Goal: Task Accomplishment & Management: Manage account settings

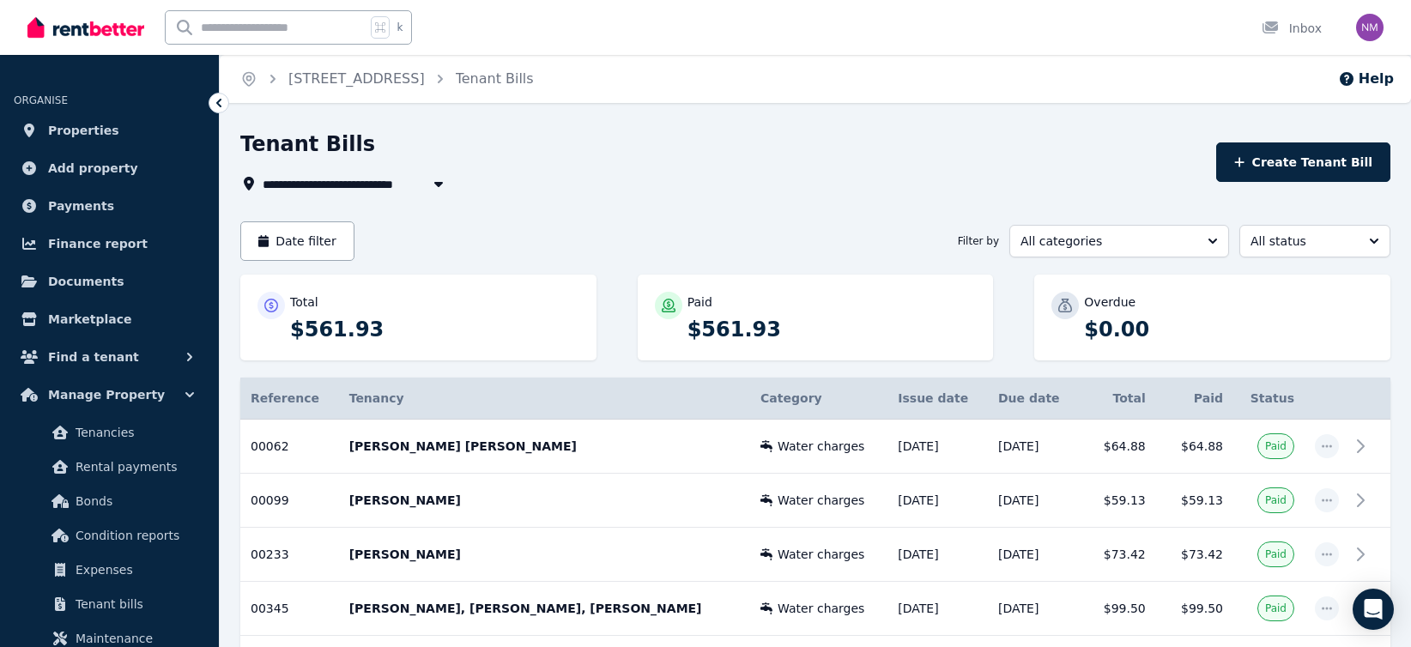
click at [436, 185] on icon "button" at bounding box center [438, 184] width 17 height 14
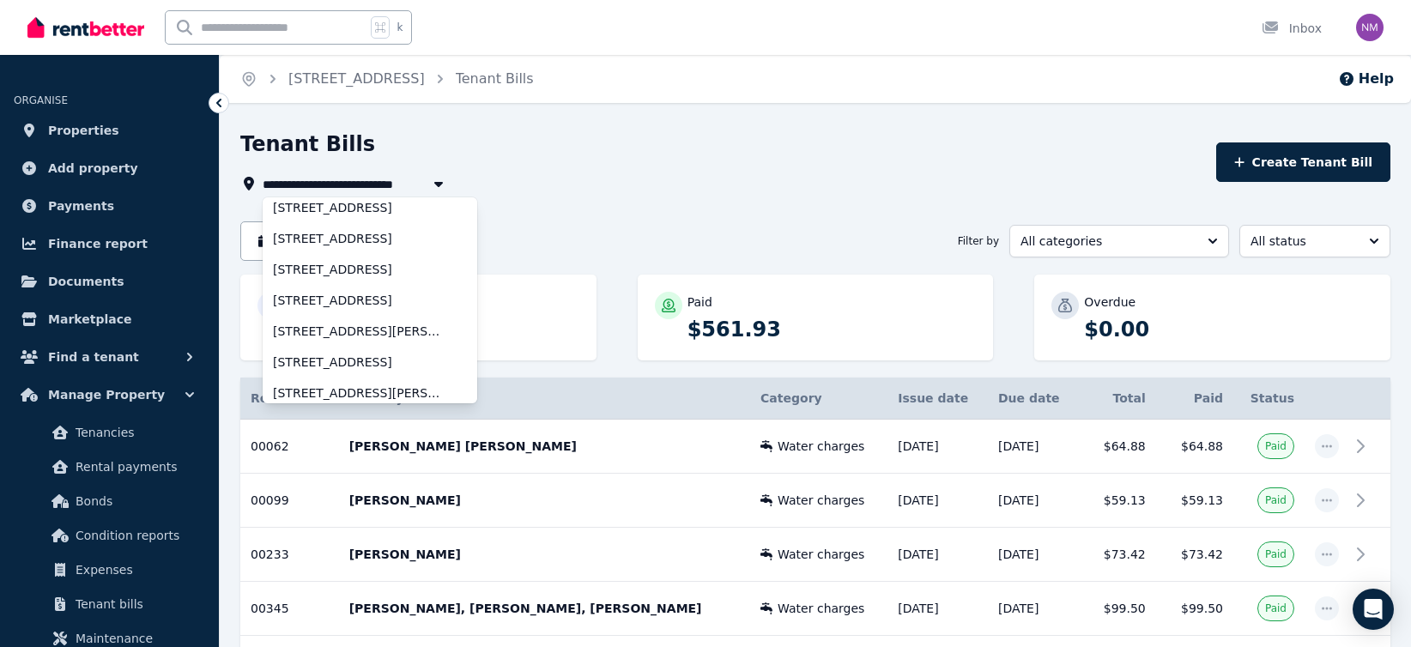
scroll to position [109, 0]
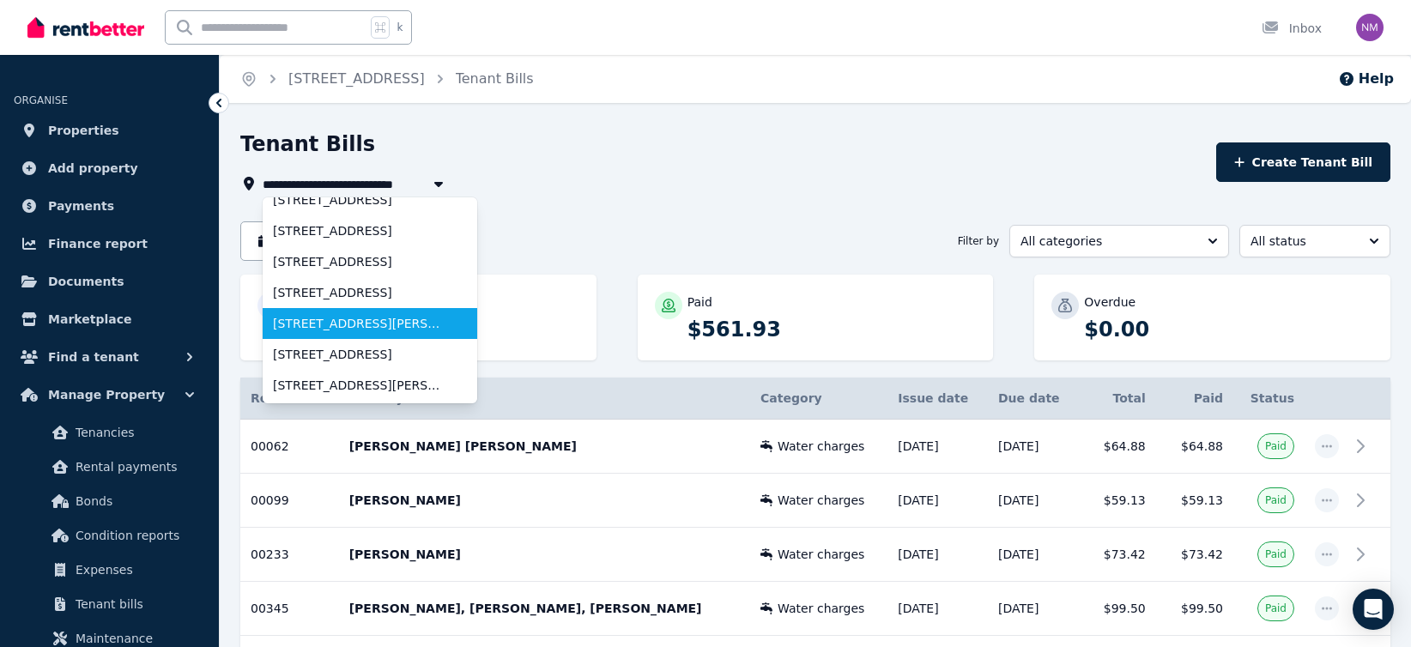
click at [375, 321] on span "[STREET_ADDRESS][PERSON_NAME]" at bounding box center [359, 323] width 173 height 17
type input "**********"
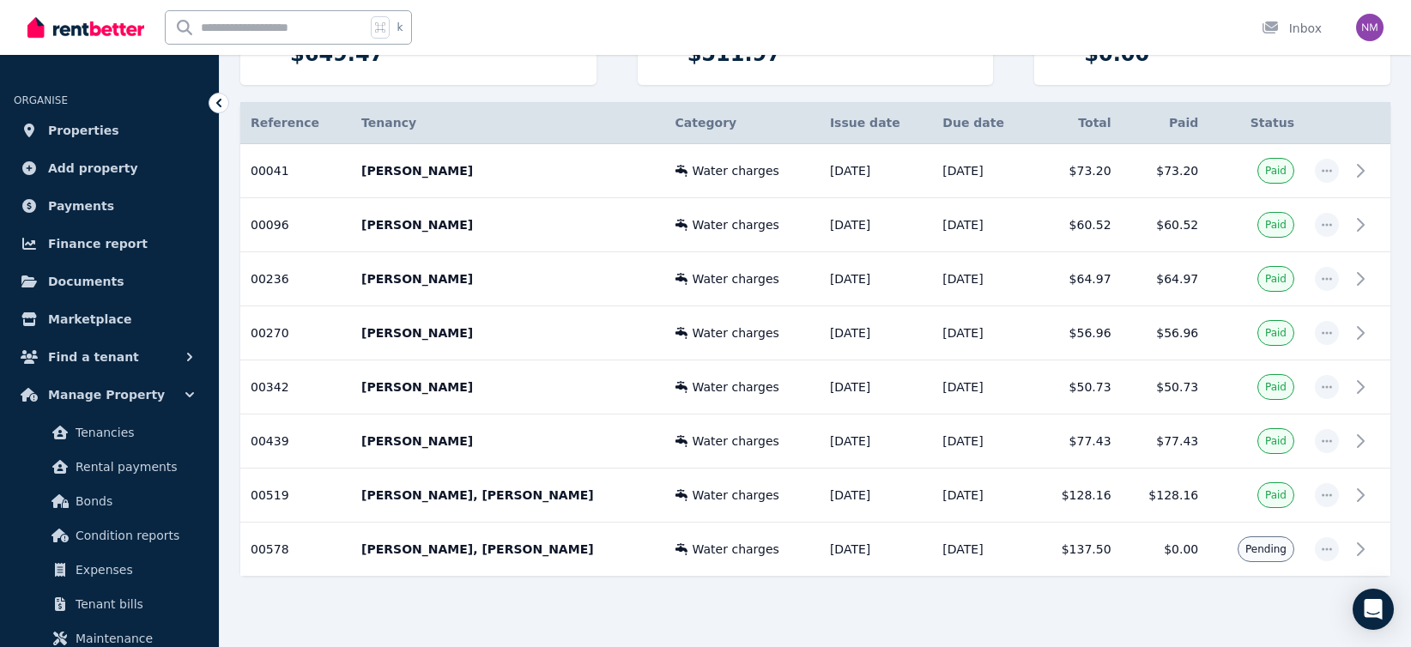
scroll to position [297, 0]
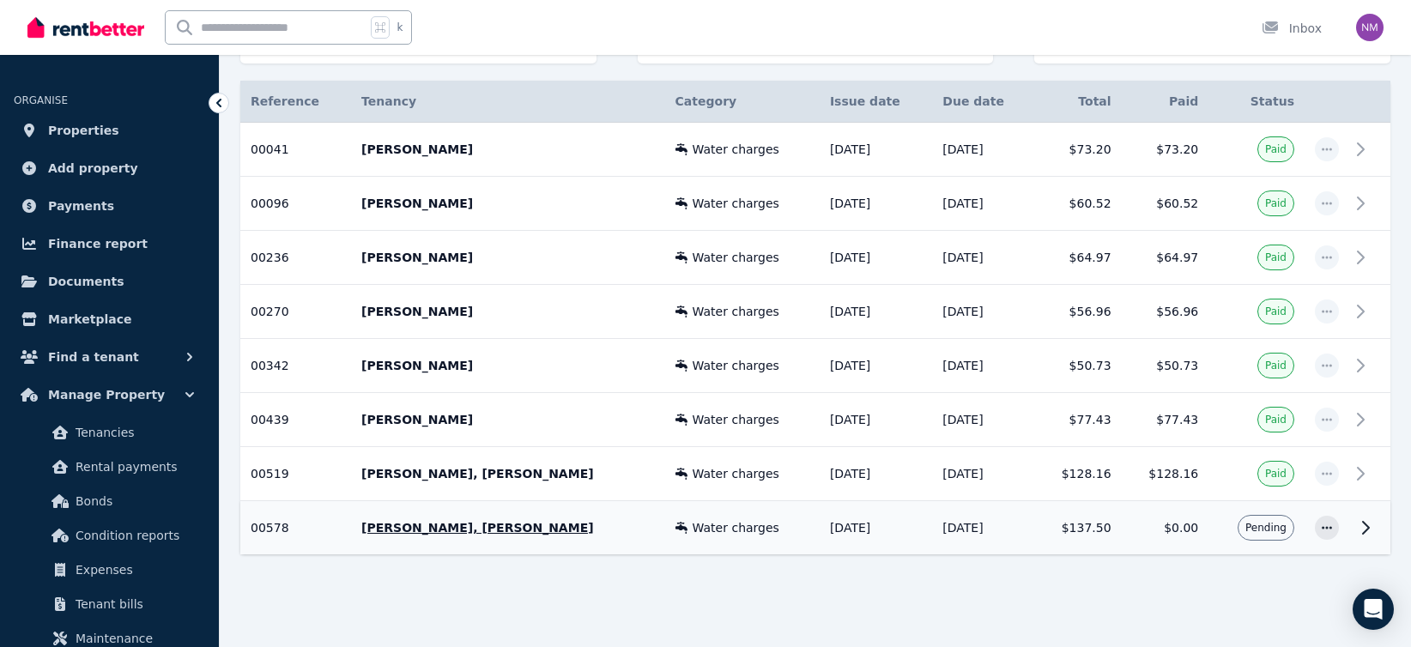
click at [1359, 526] on icon at bounding box center [1365, 528] width 21 height 21
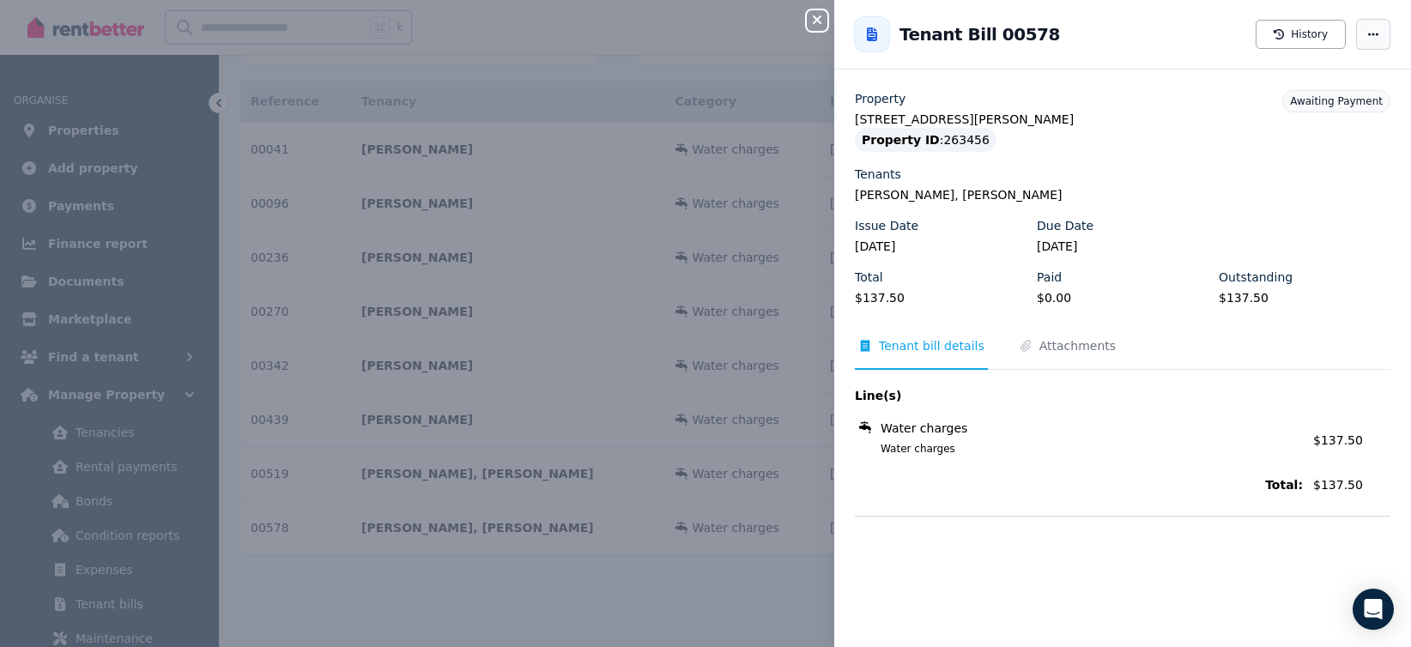
click at [1378, 39] on icon "button" at bounding box center [1373, 34] width 14 height 12
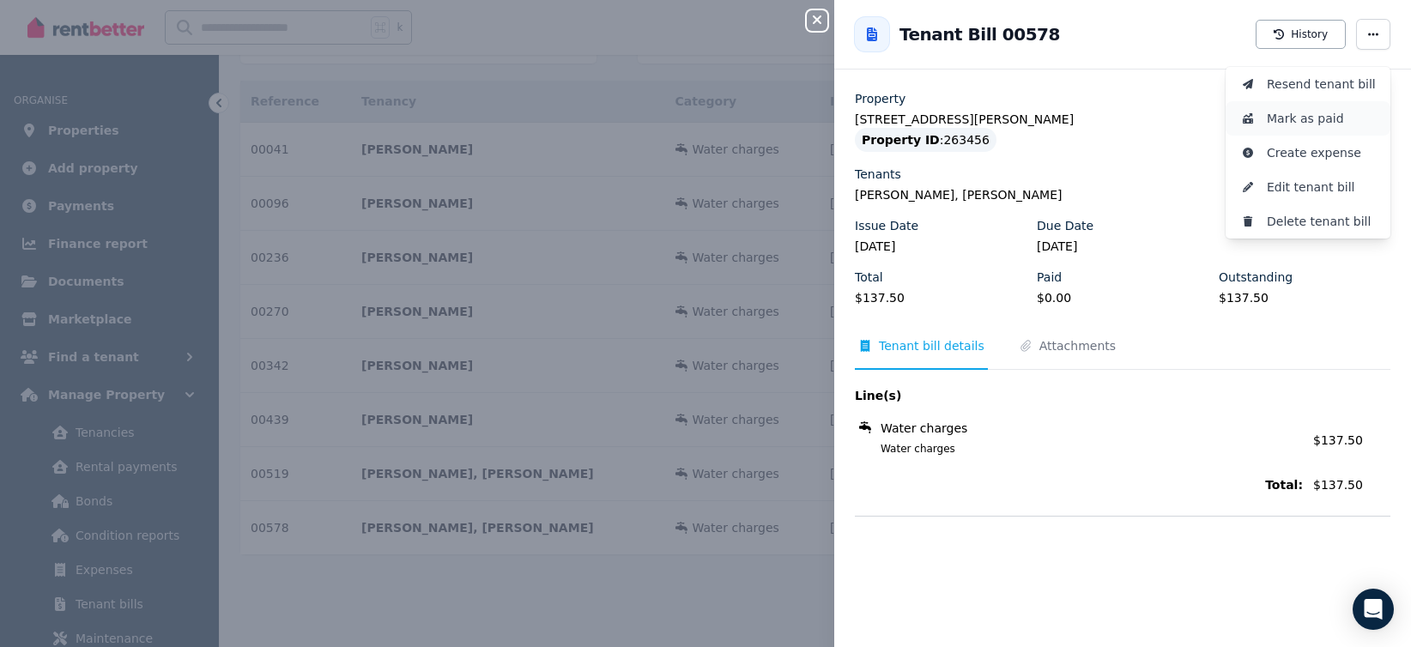
click at [1303, 118] on span "Mark as paid" at bounding box center [1322, 118] width 110 height 21
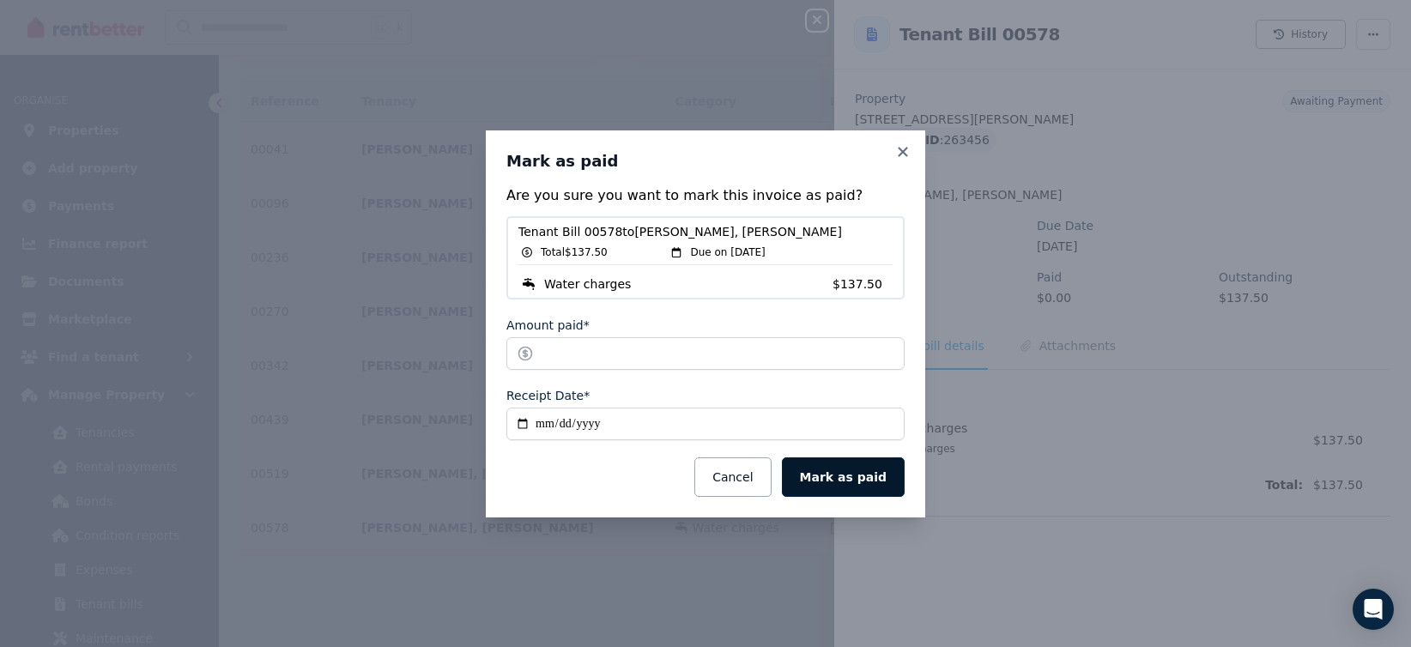
click at [850, 483] on button "Mark as paid" at bounding box center [843, 476] width 123 height 39
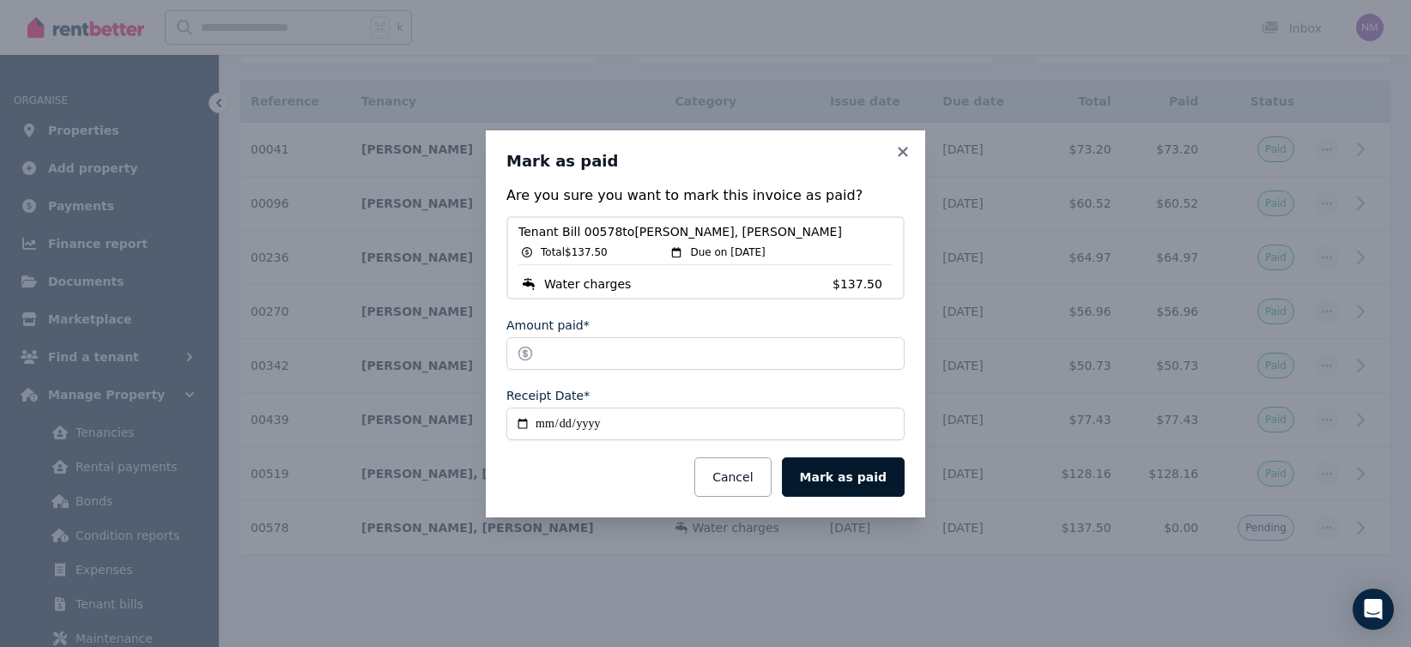
click at [839, 478] on button "Mark as paid" at bounding box center [843, 476] width 123 height 39
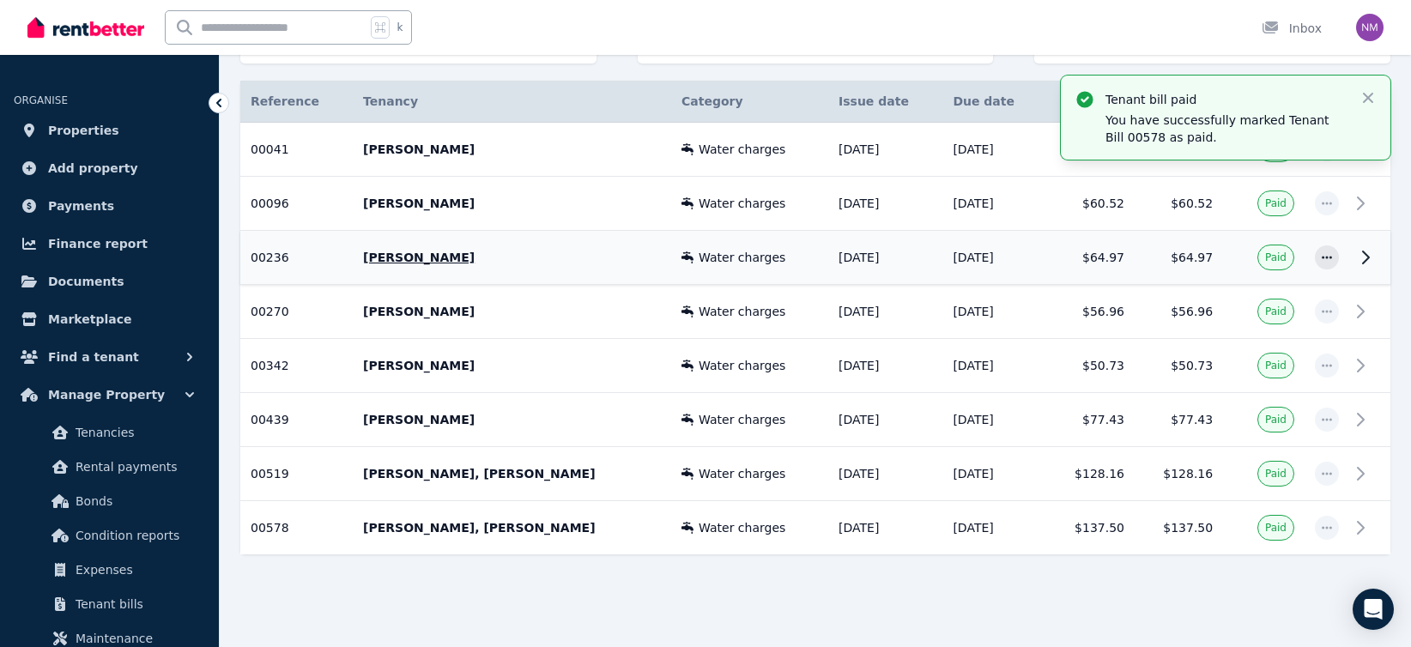
scroll to position [0, 0]
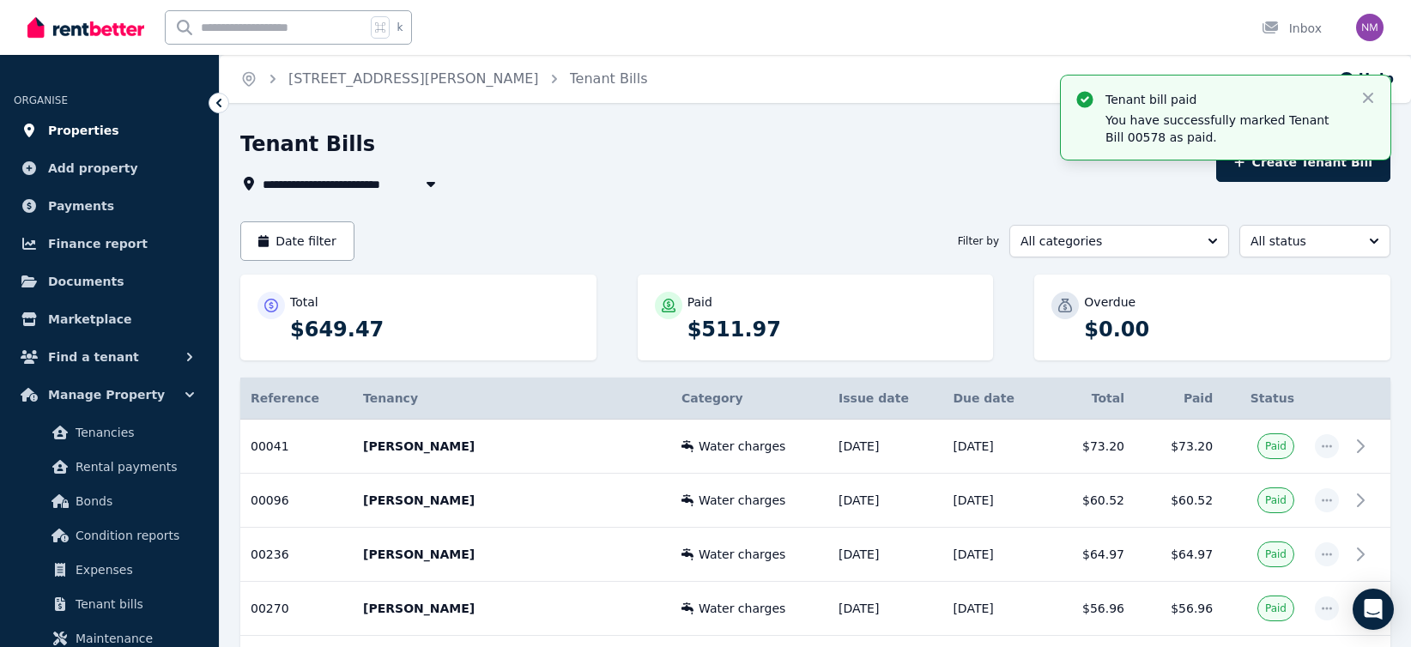
click at [88, 130] on span "Properties" at bounding box center [83, 130] width 71 height 21
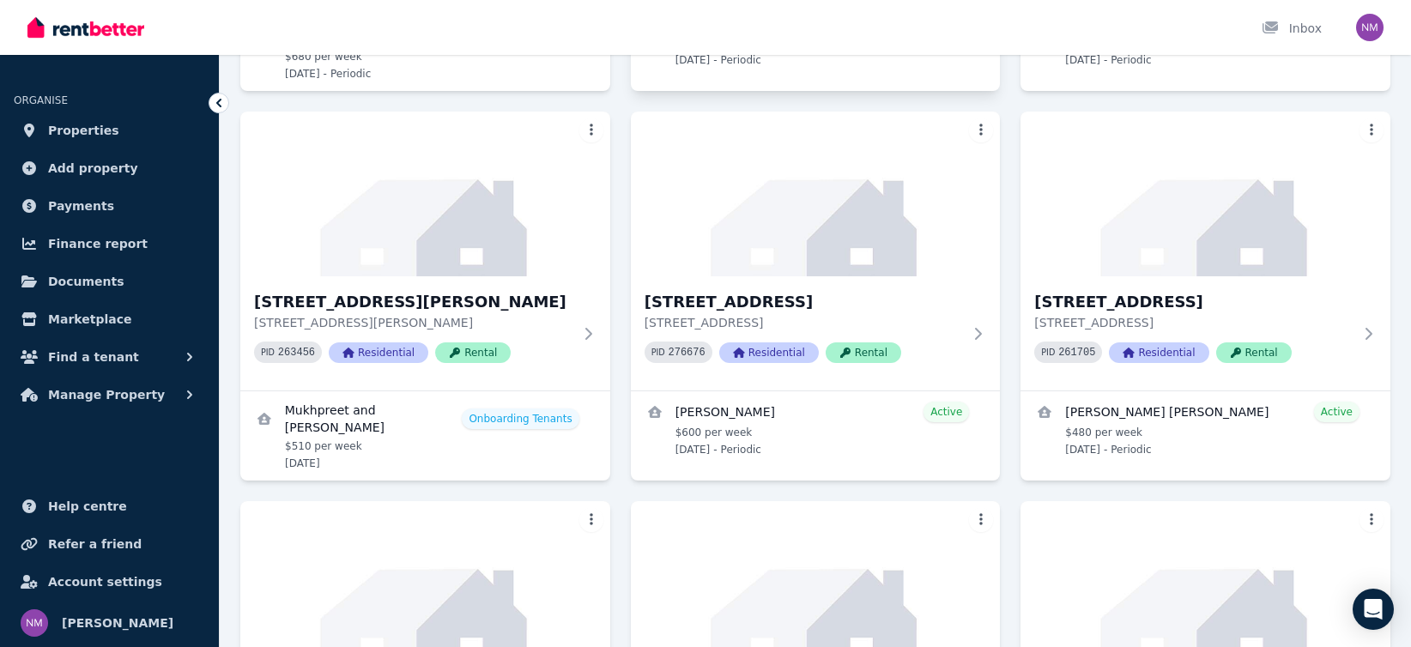
scroll to position [463, 0]
click at [445, 307] on h3 "[STREET_ADDRESS][PERSON_NAME]" at bounding box center [413, 303] width 318 height 24
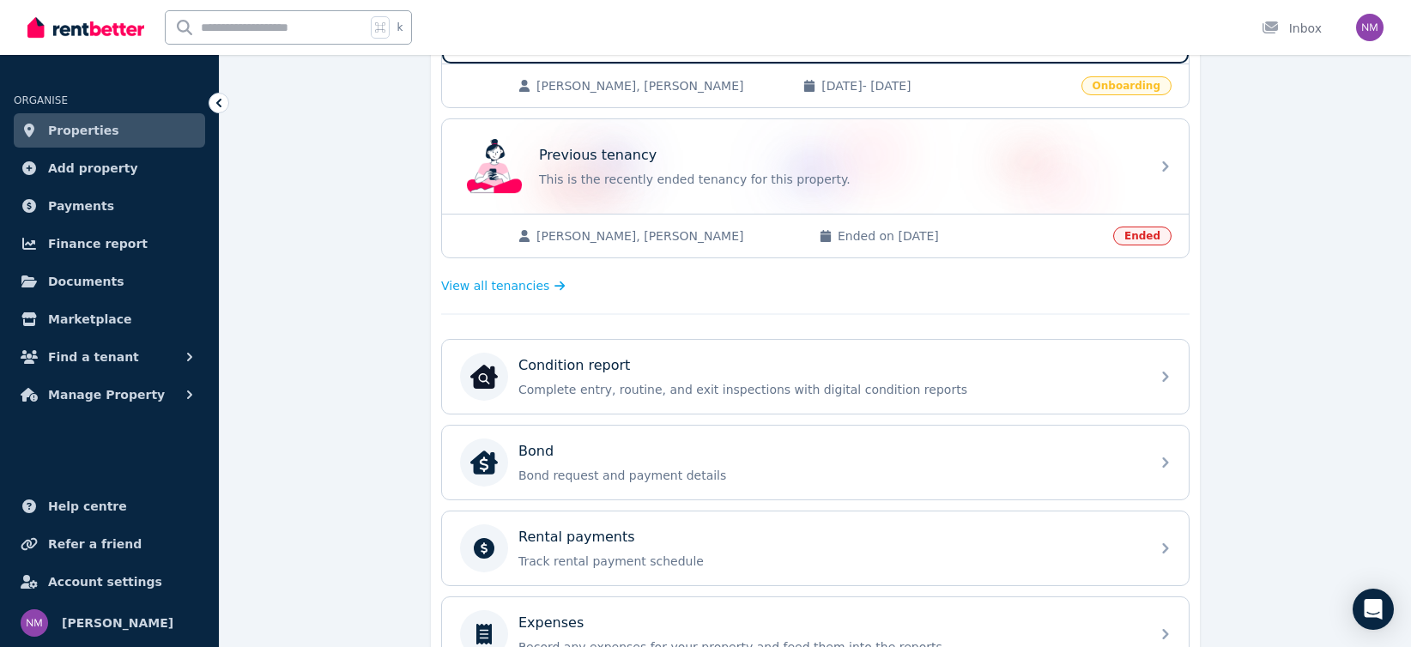
scroll to position [419, 0]
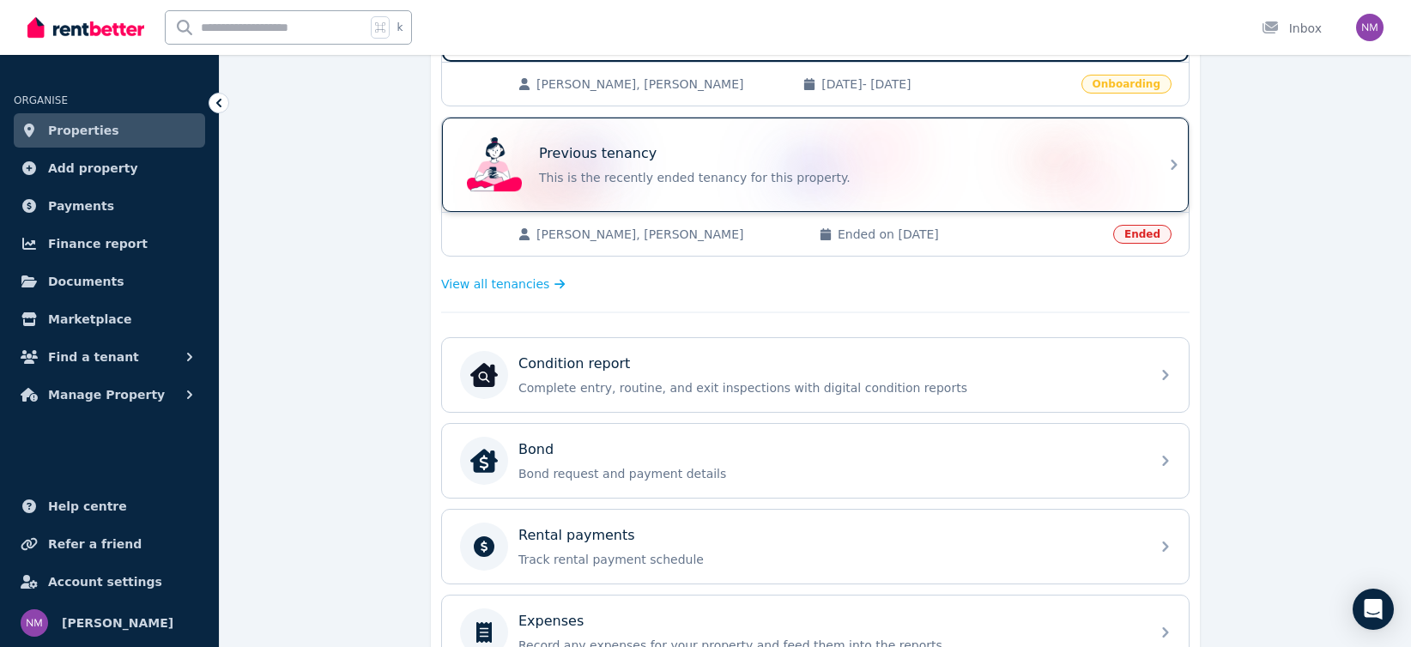
click at [1130, 163] on div "Previous tenancy" at bounding box center [839, 153] width 601 height 21
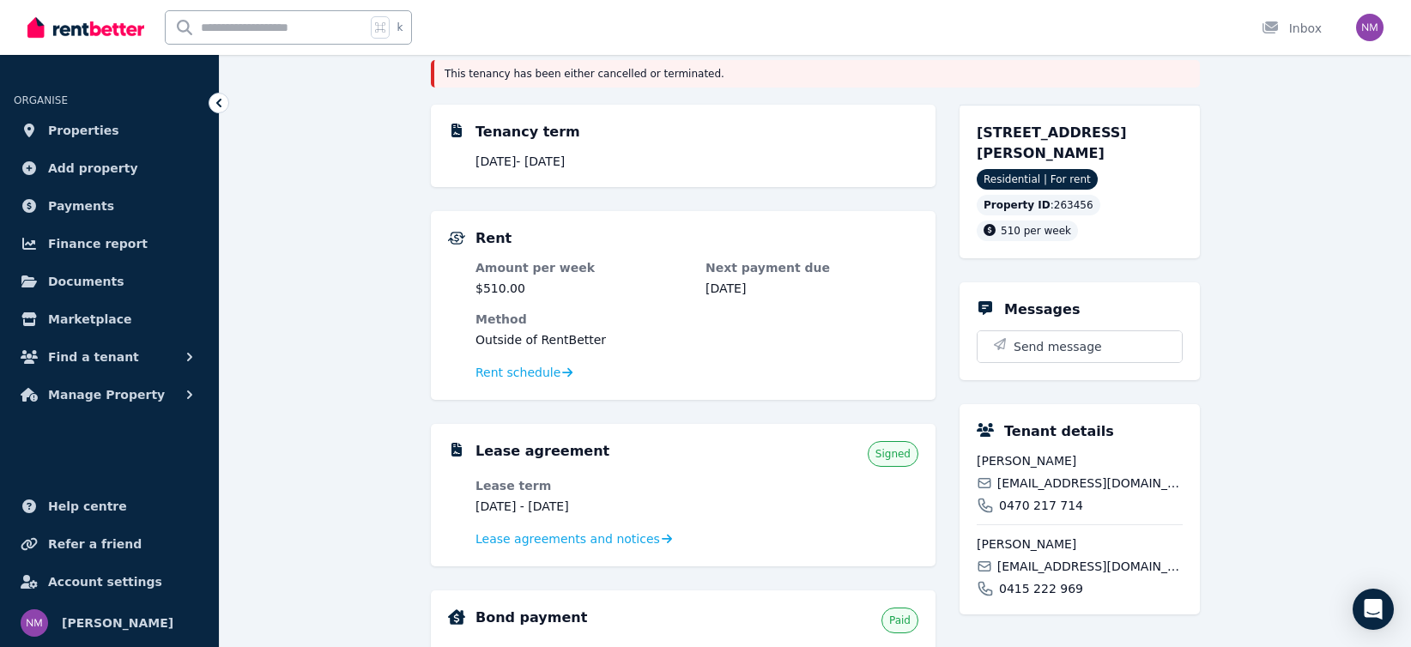
scroll to position [163, 0]
click at [518, 372] on span "Rent schedule" at bounding box center [517, 370] width 85 height 17
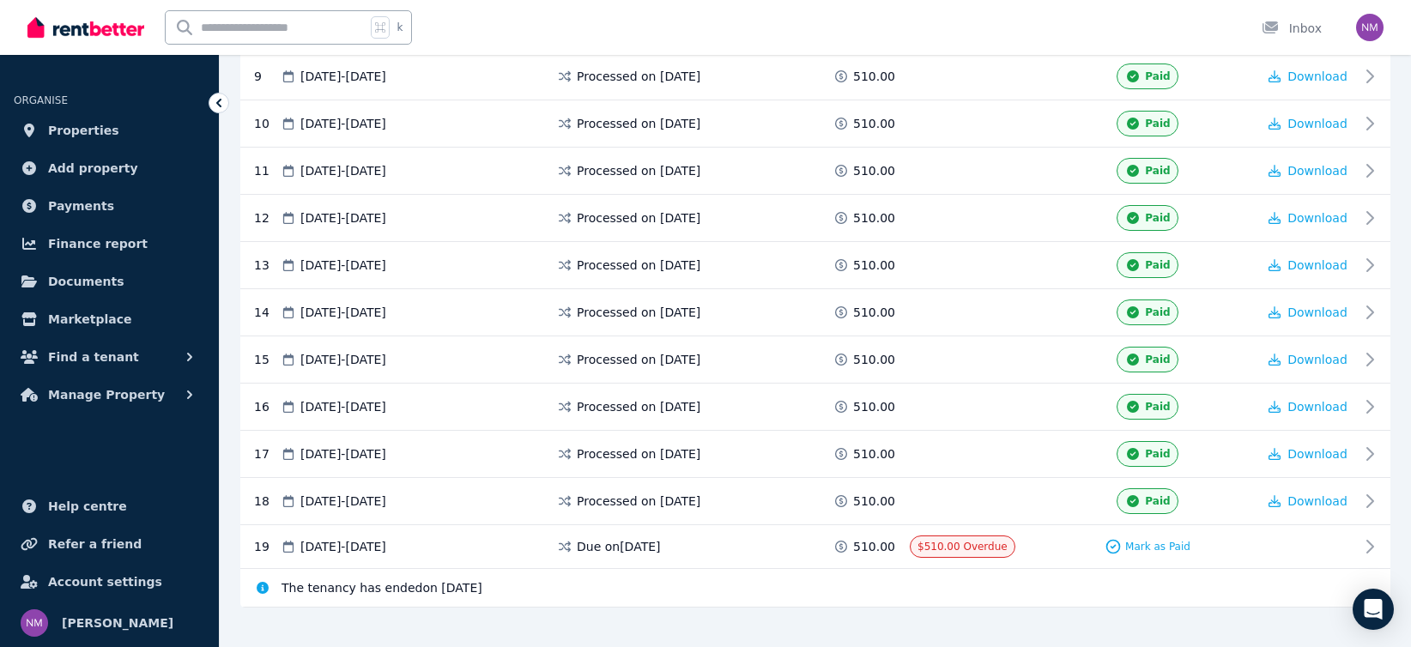
scroll to position [768, 0]
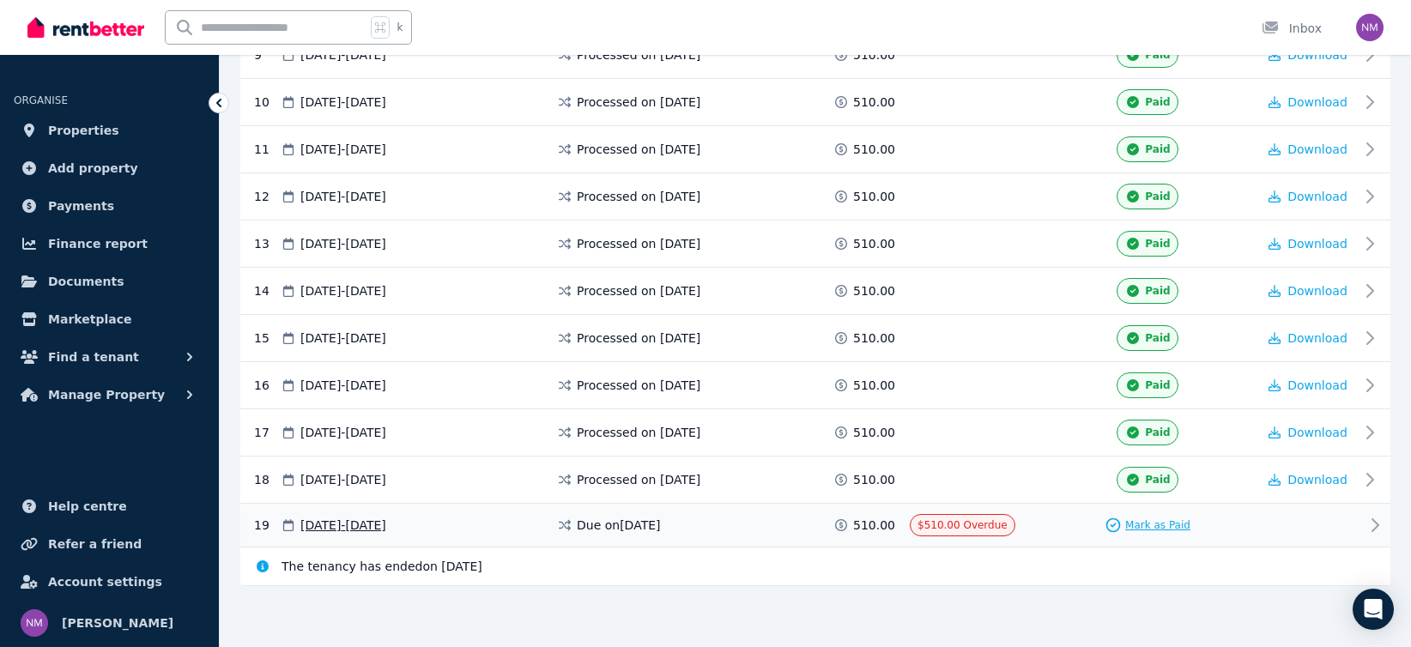
click at [1160, 524] on span "Mark as Paid" at bounding box center [1157, 525] width 65 height 14
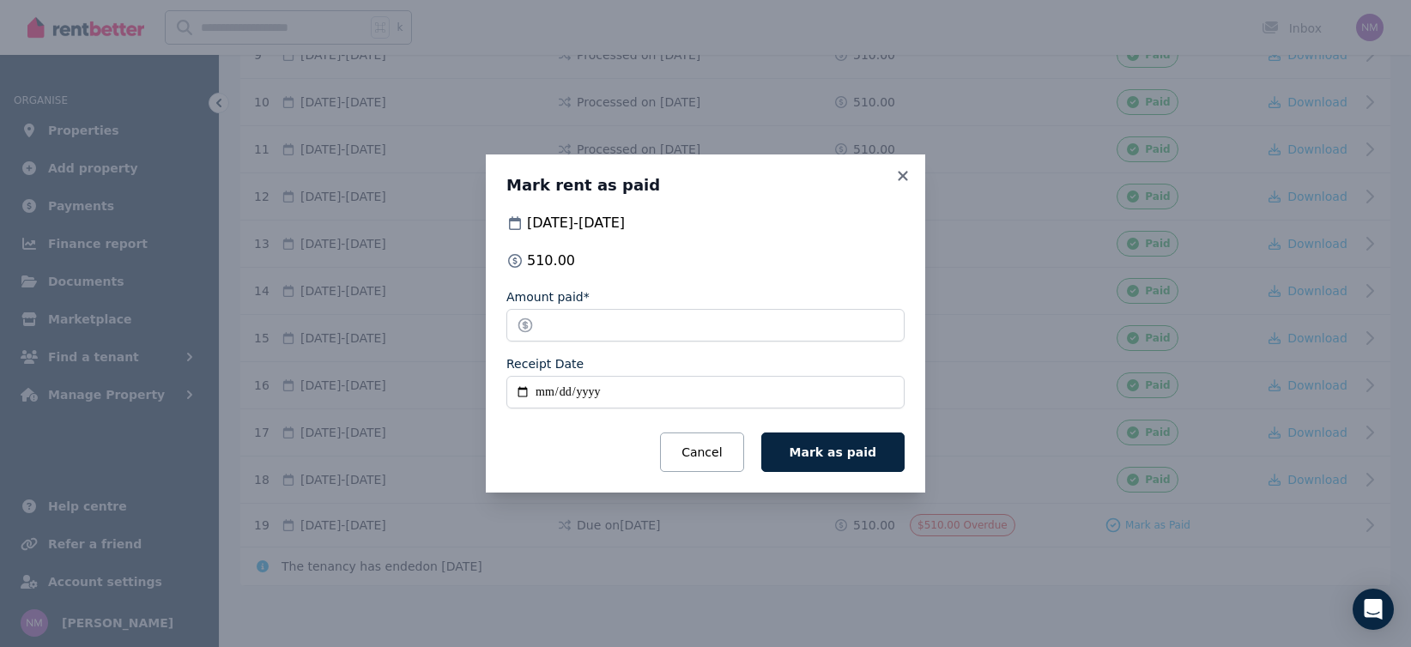
click at [522, 385] on input "Receipt Date" at bounding box center [705, 392] width 398 height 33
type input "**********"
click at [819, 463] on button "Mark as paid" at bounding box center [832, 452] width 143 height 39
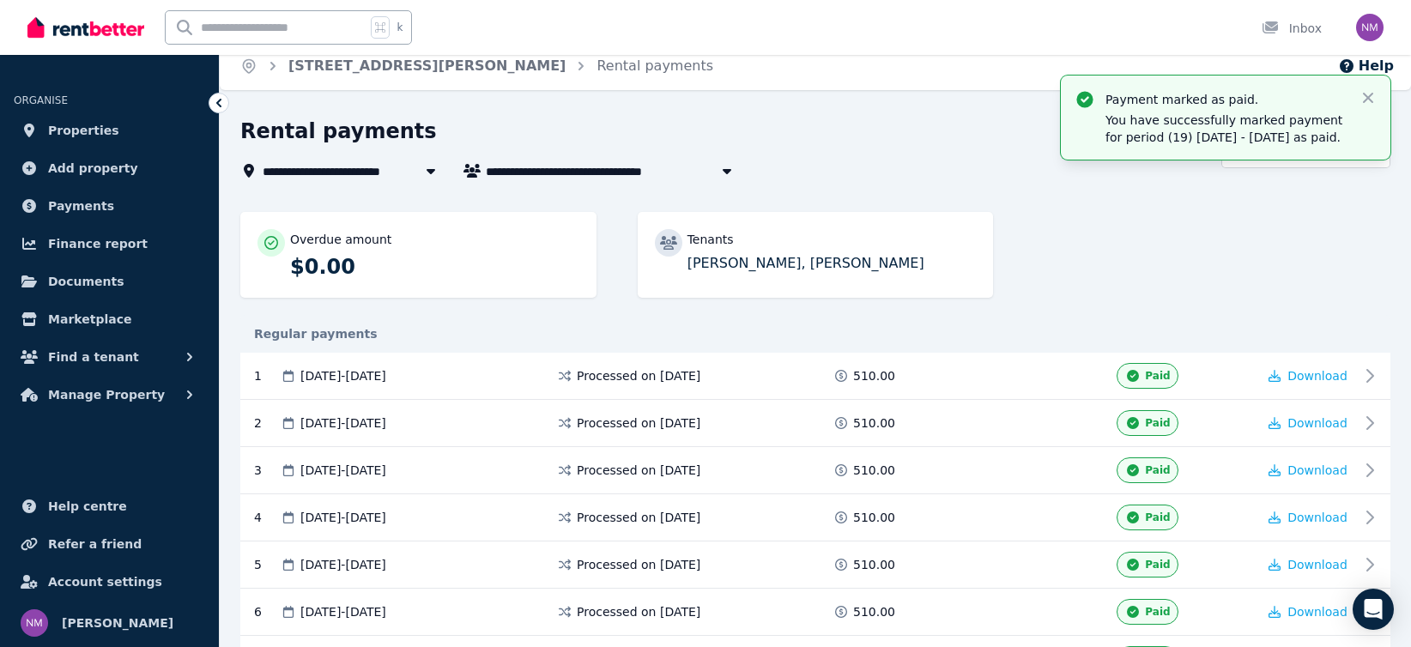
scroll to position [0, 0]
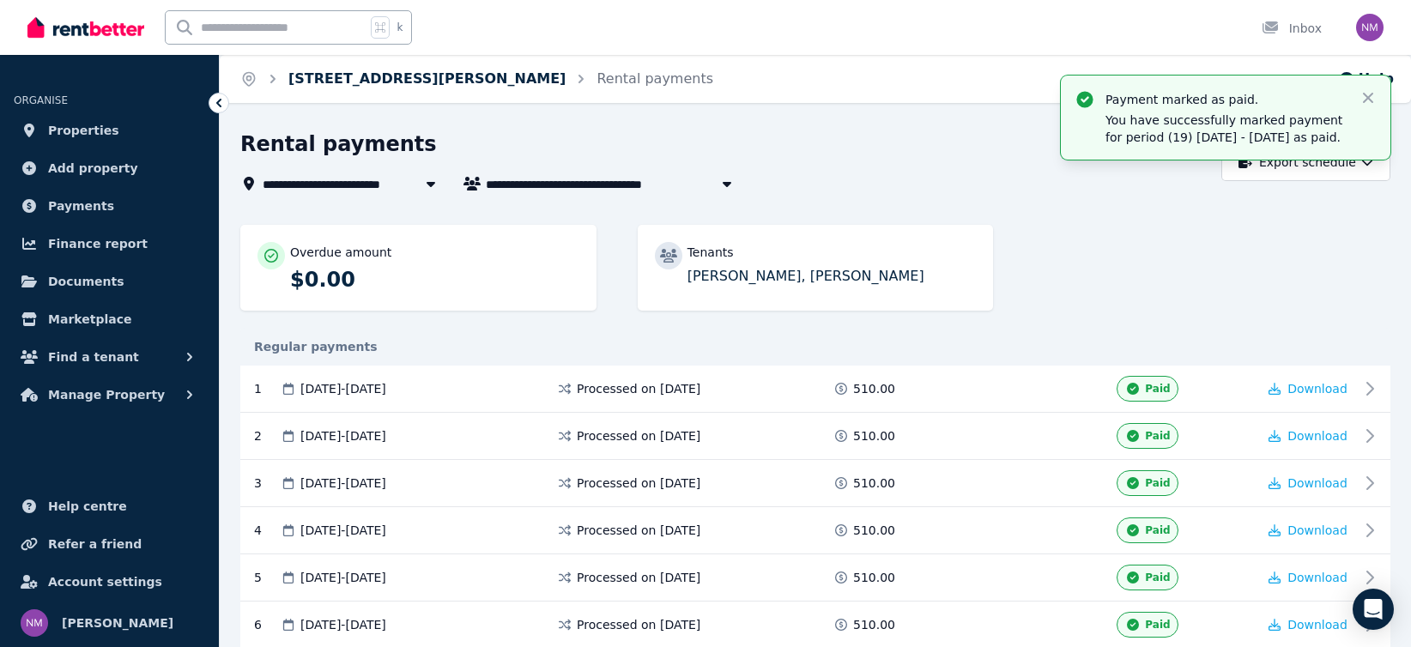
click at [322, 81] on link "[STREET_ADDRESS][PERSON_NAME]" at bounding box center [426, 78] width 277 height 16
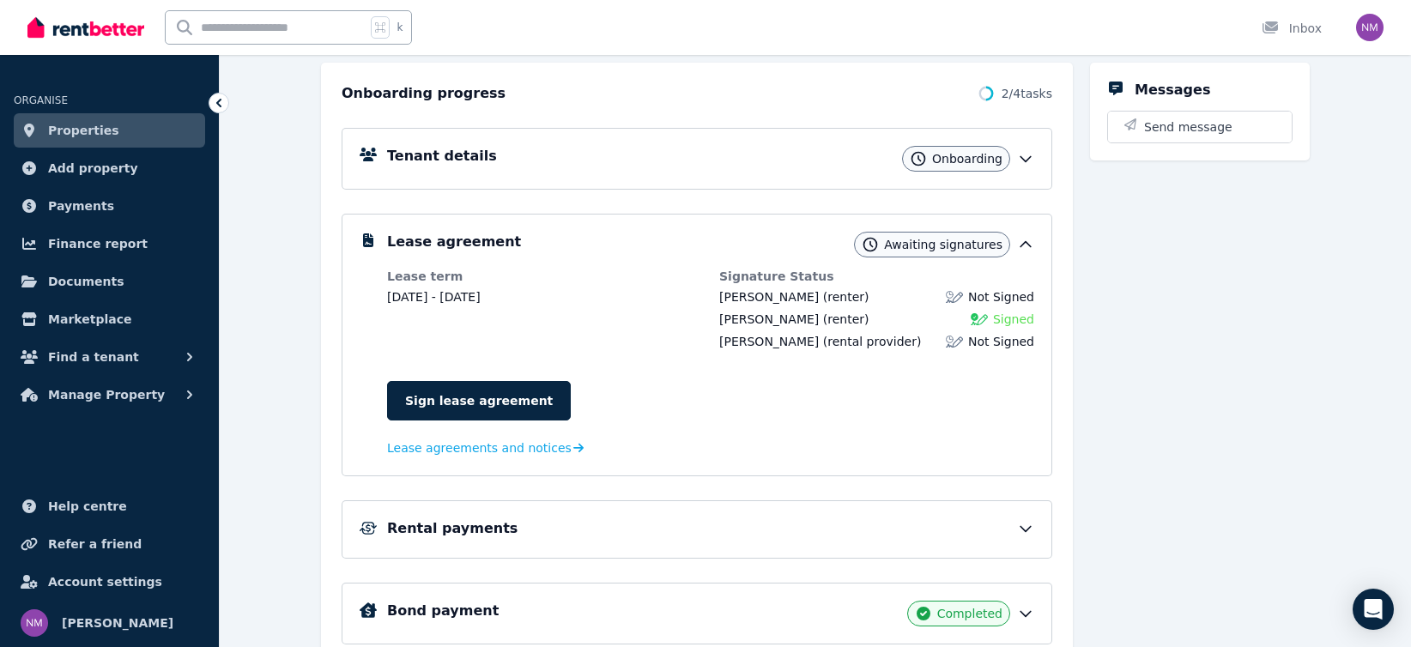
scroll to position [263, 0]
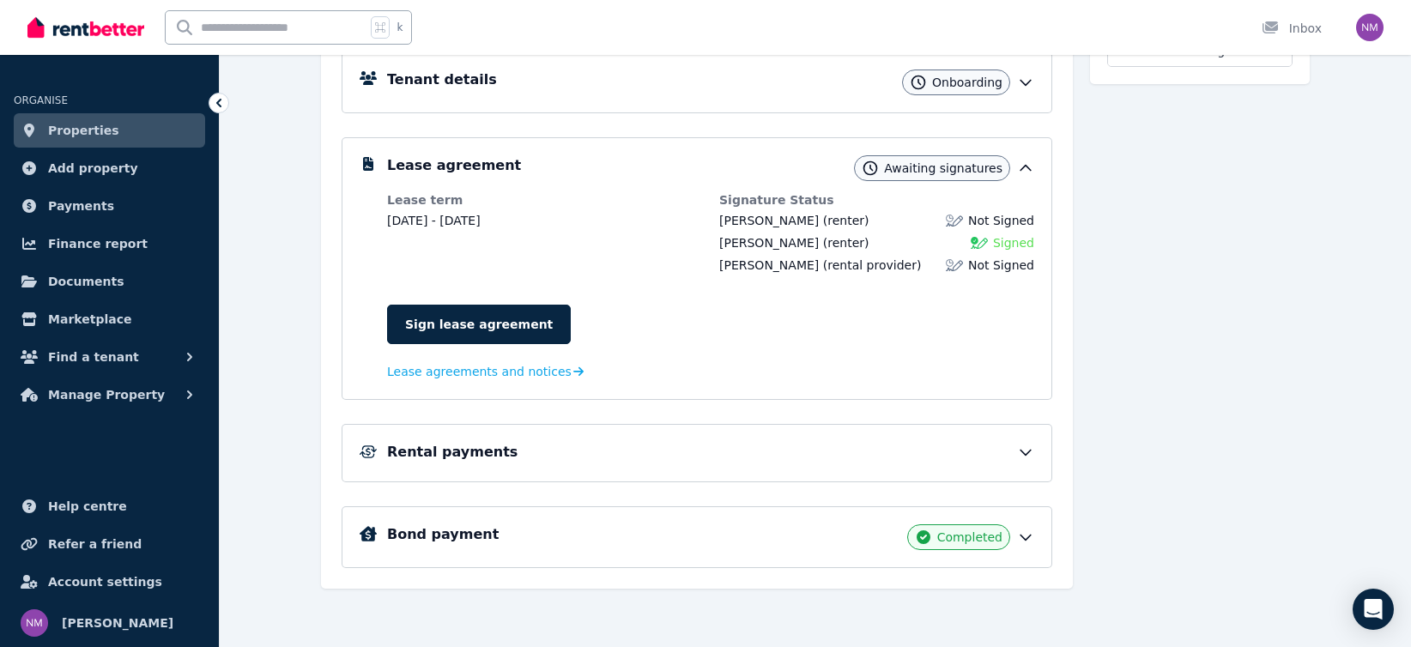
click at [1017, 450] on icon at bounding box center [1025, 452] width 17 height 17
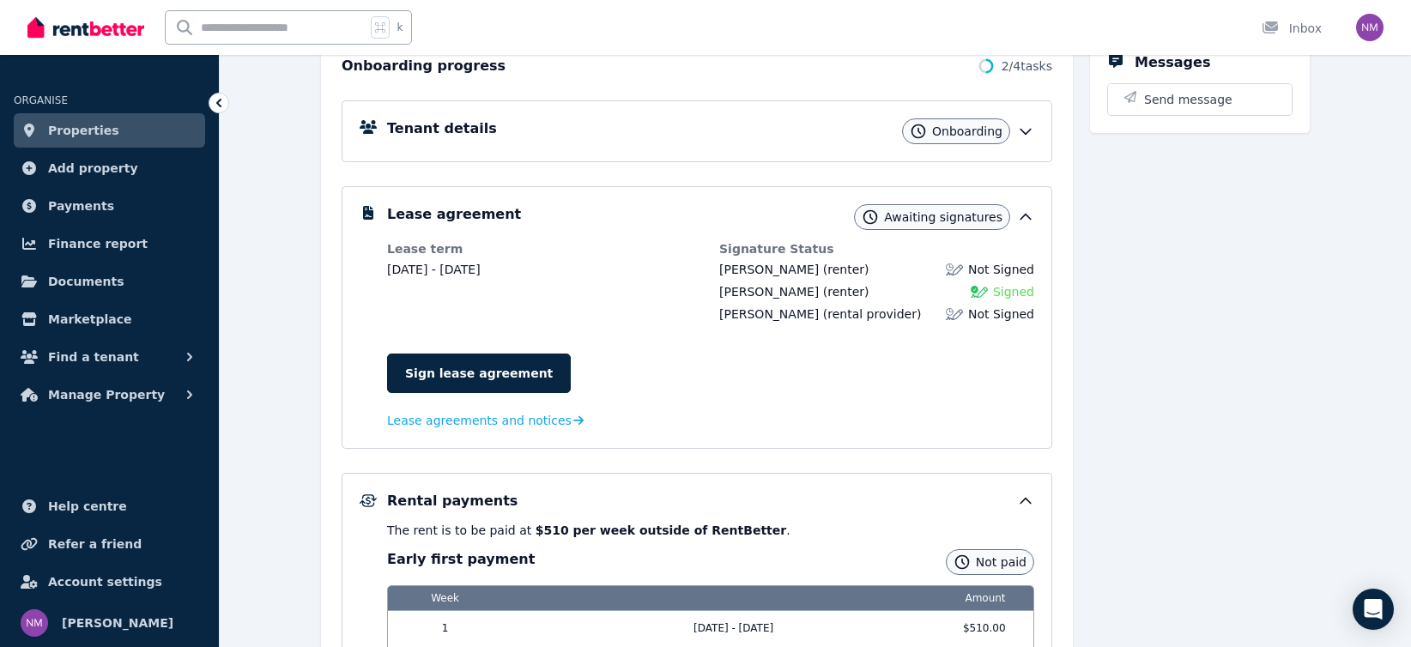
scroll to position [212, 0]
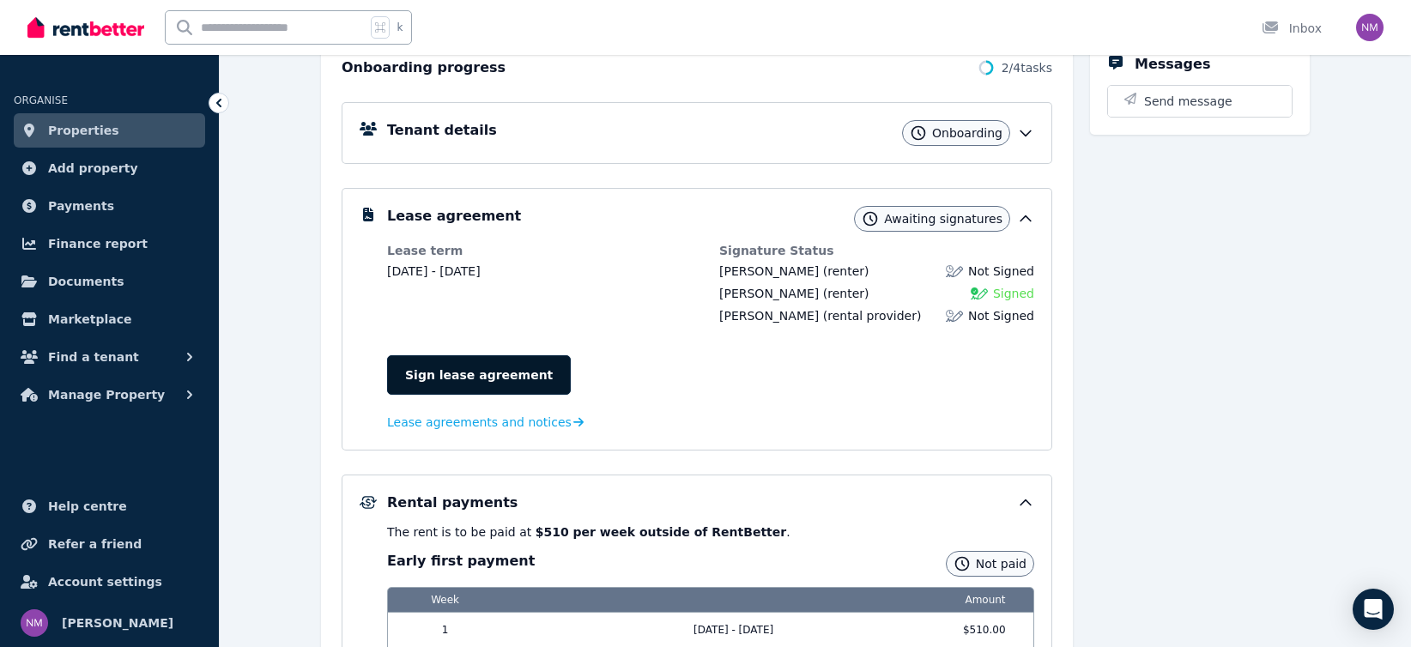
click at [527, 375] on link "Sign lease agreement" at bounding box center [479, 374] width 184 height 39
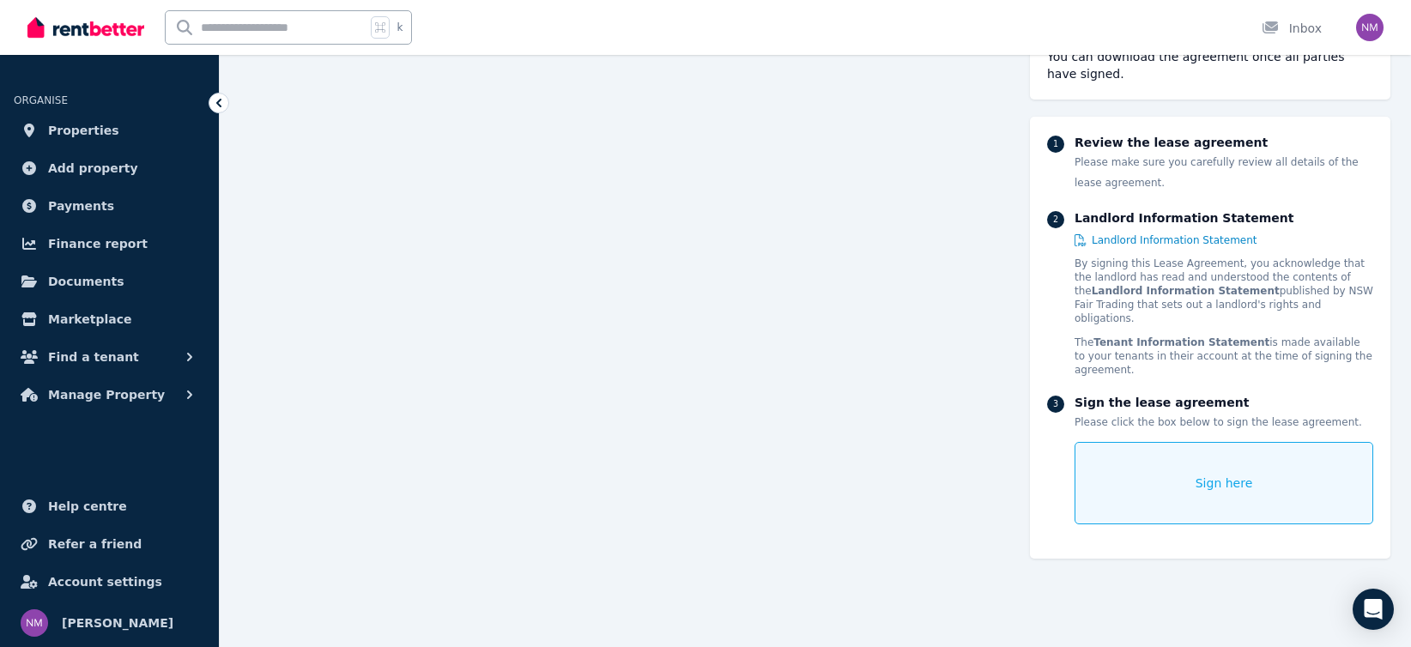
scroll to position [356, 0]
click at [1260, 477] on div "Sign here" at bounding box center [1224, 483] width 299 height 82
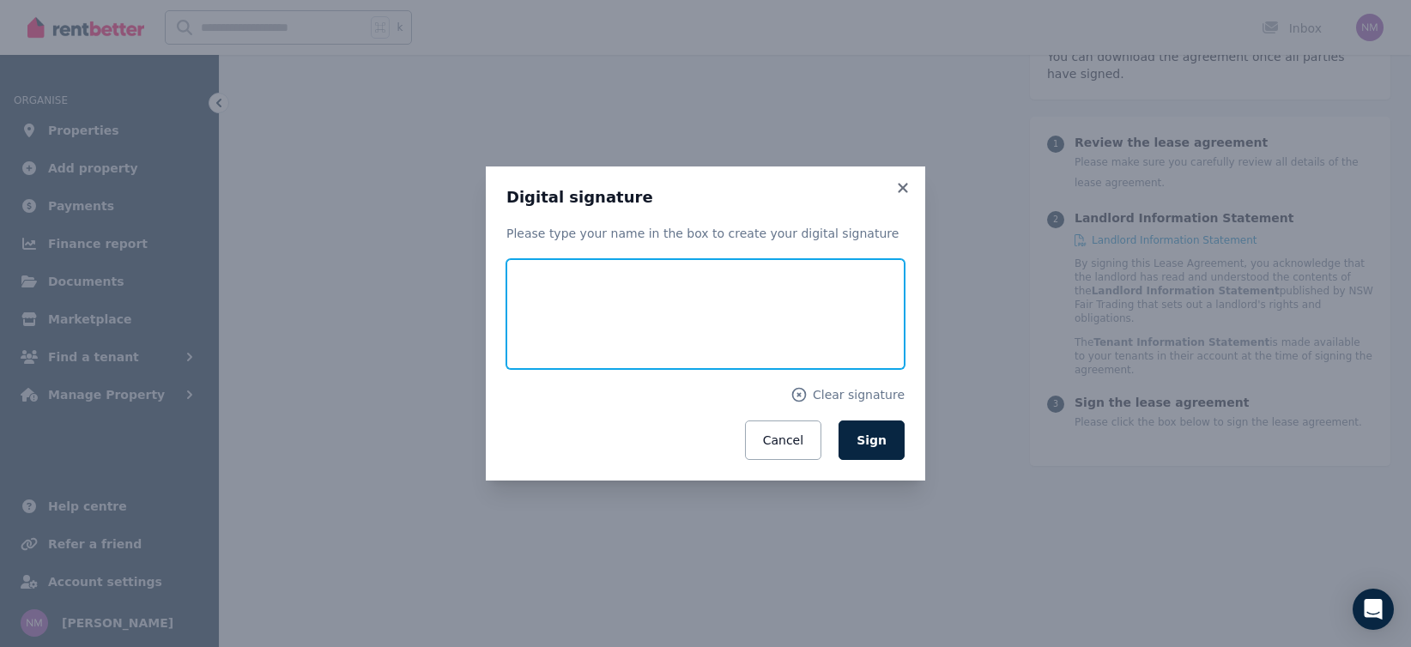
click at [662, 316] on input "text" at bounding box center [705, 314] width 398 height 110
type input "******"
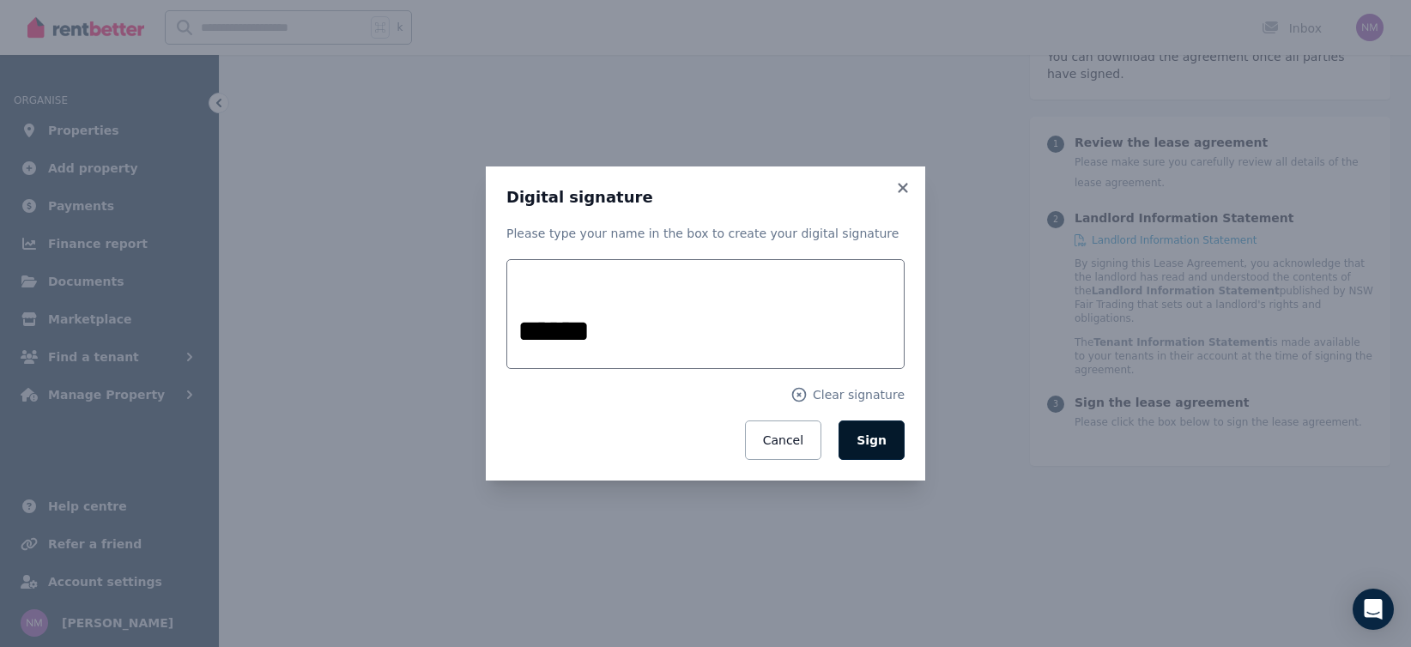
click at [868, 436] on span "Sign" at bounding box center [872, 440] width 30 height 14
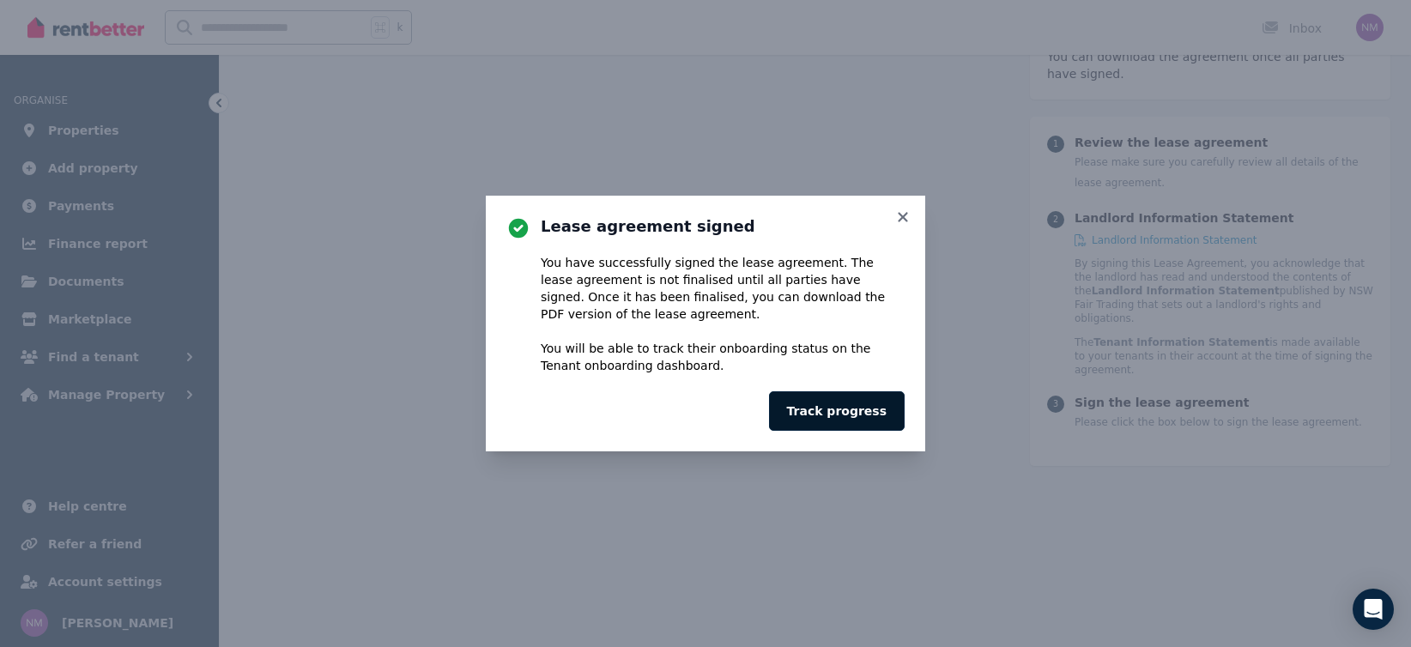
click at [849, 418] on button "Track progress" at bounding box center [837, 410] width 136 height 39
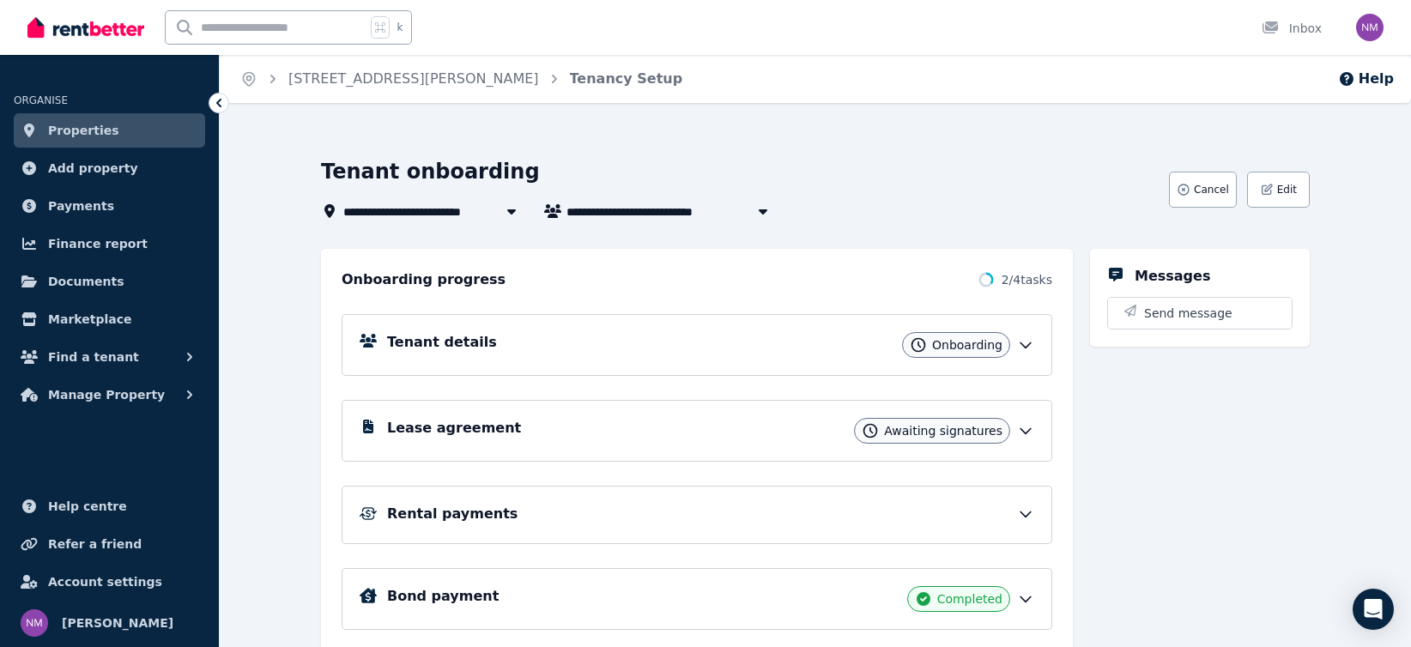
scroll to position [62, 0]
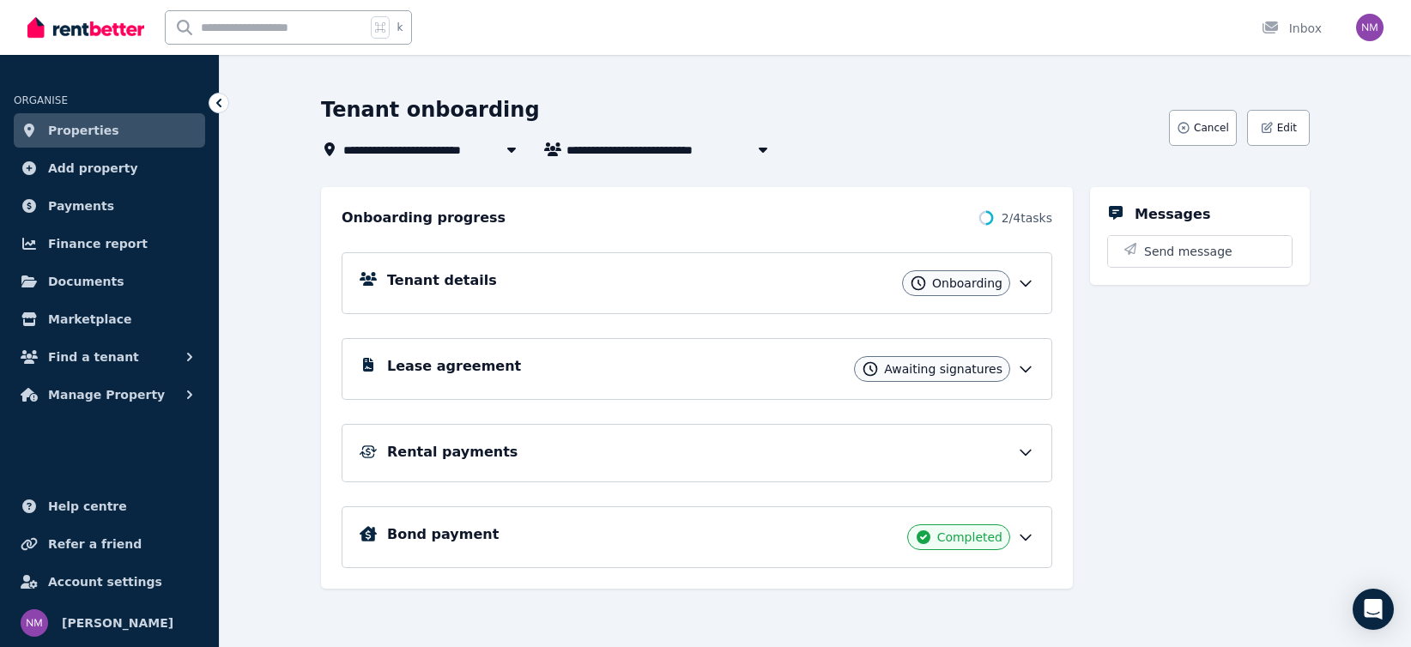
click at [457, 451] on h5 "Rental payments" at bounding box center [452, 452] width 130 height 21
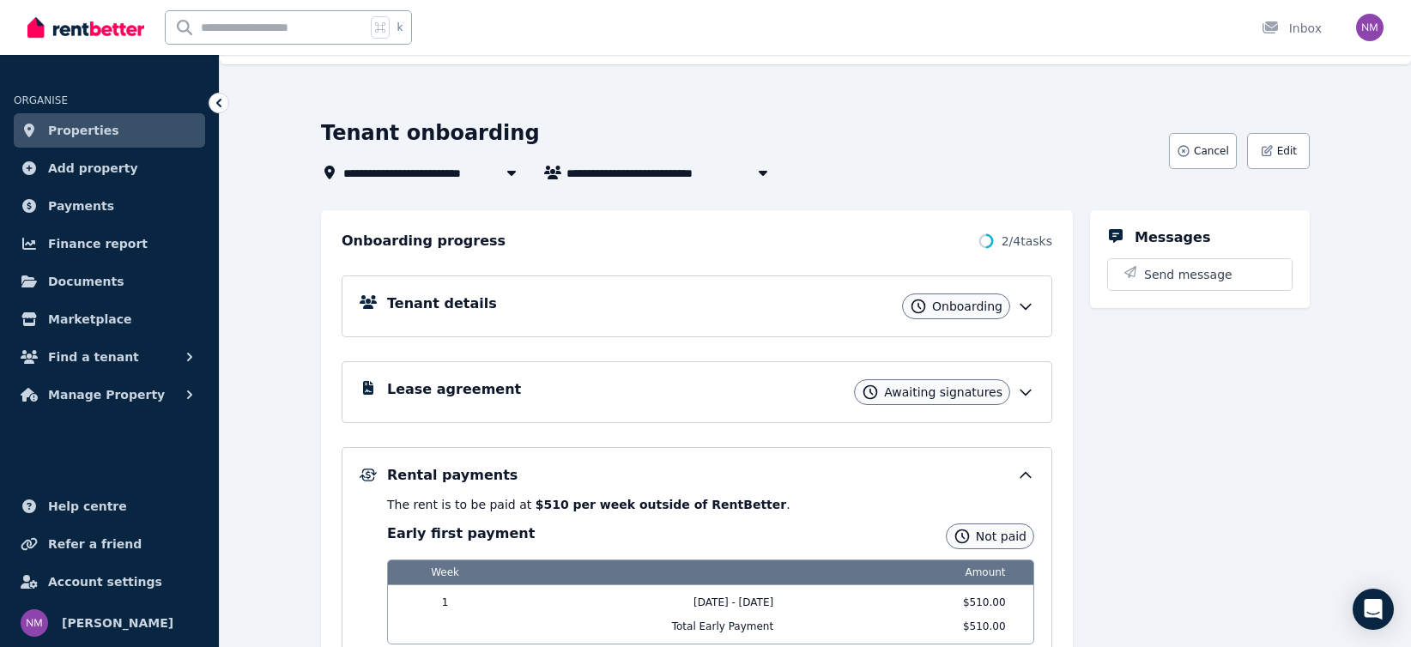
scroll to position [0, 0]
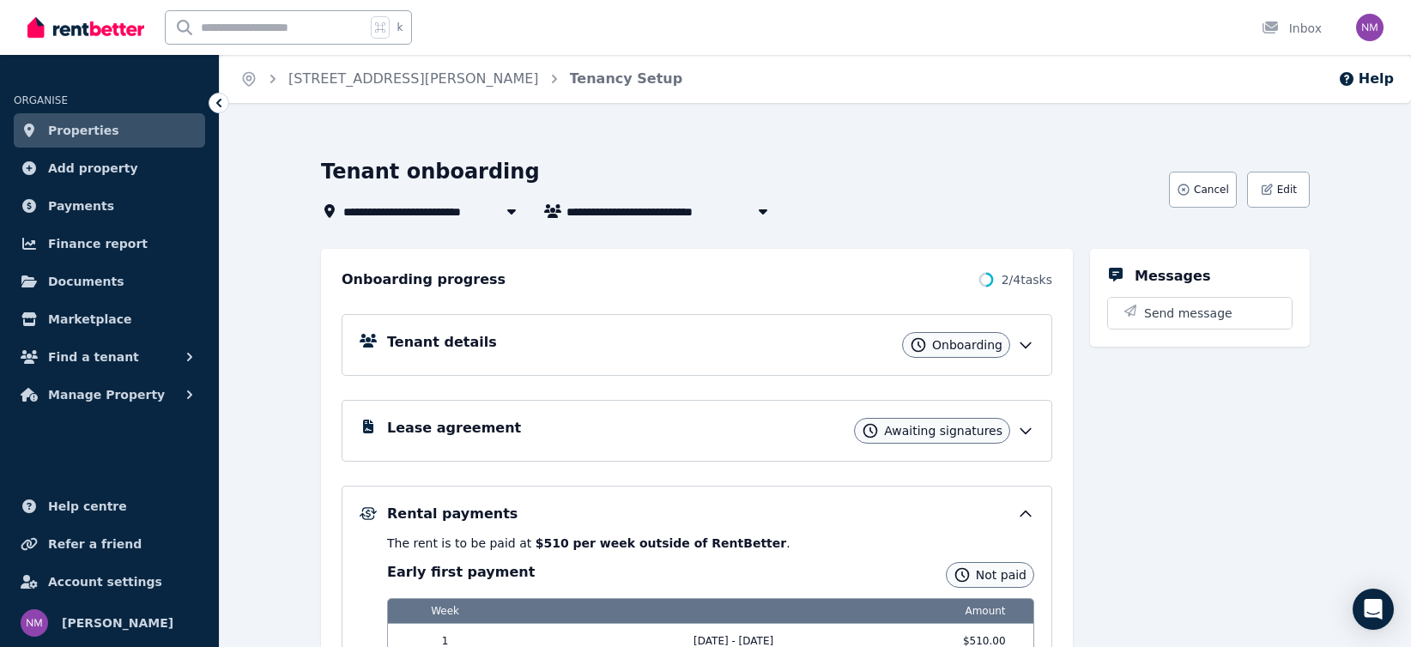
click at [64, 130] on span "Properties" at bounding box center [83, 130] width 71 height 21
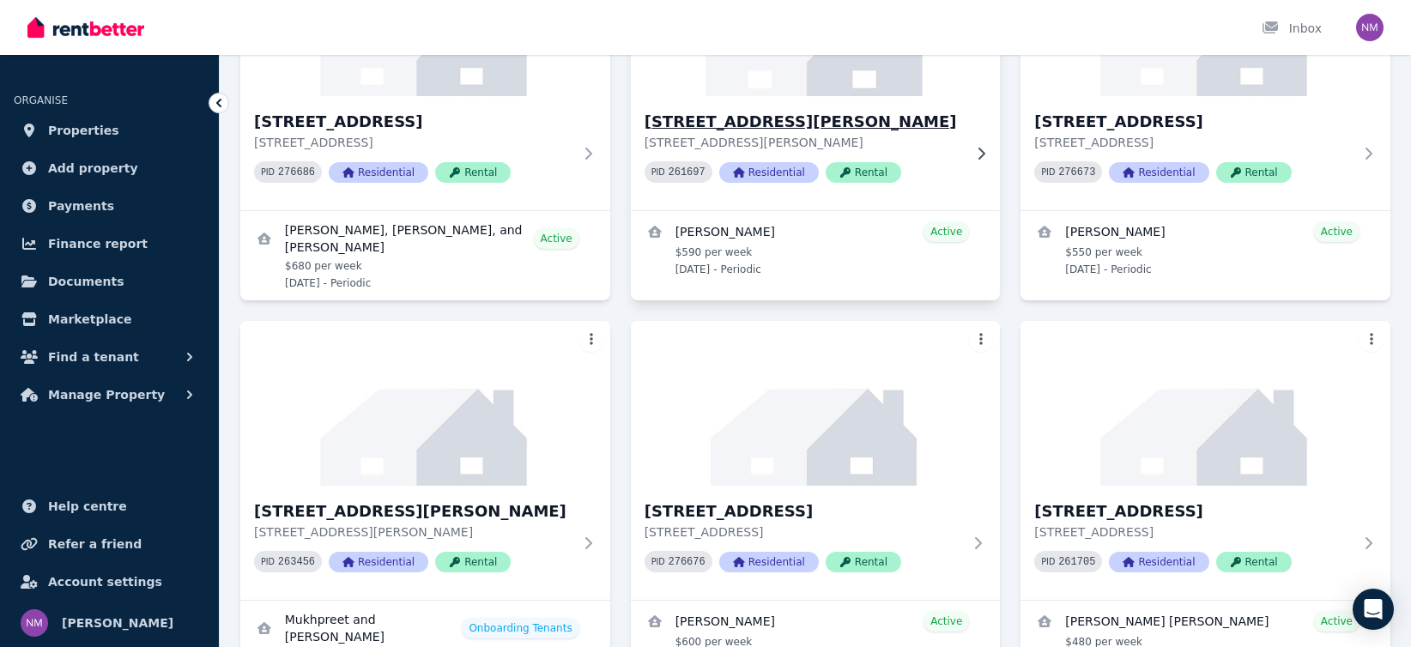
scroll to position [312, 0]
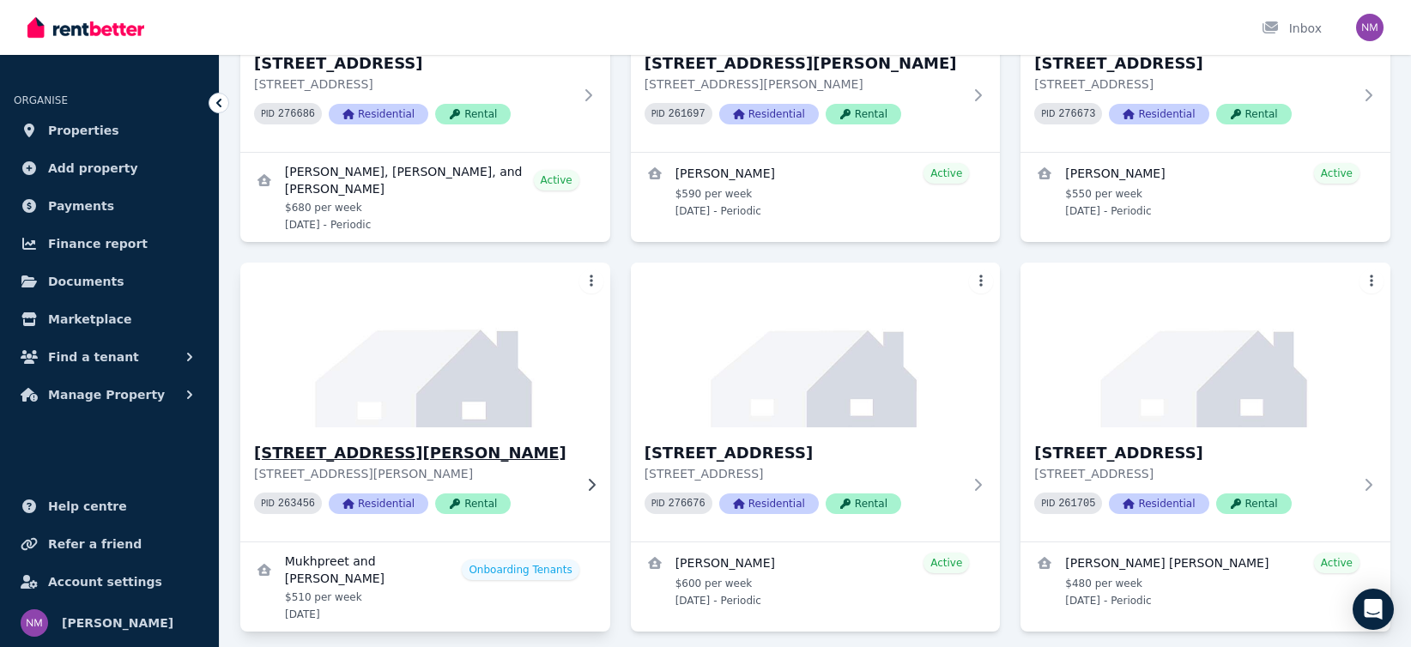
click at [350, 451] on h3 "[STREET_ADDRESS][PERSON_NAME]" at bounding box center [413, 453] width 318 height 24
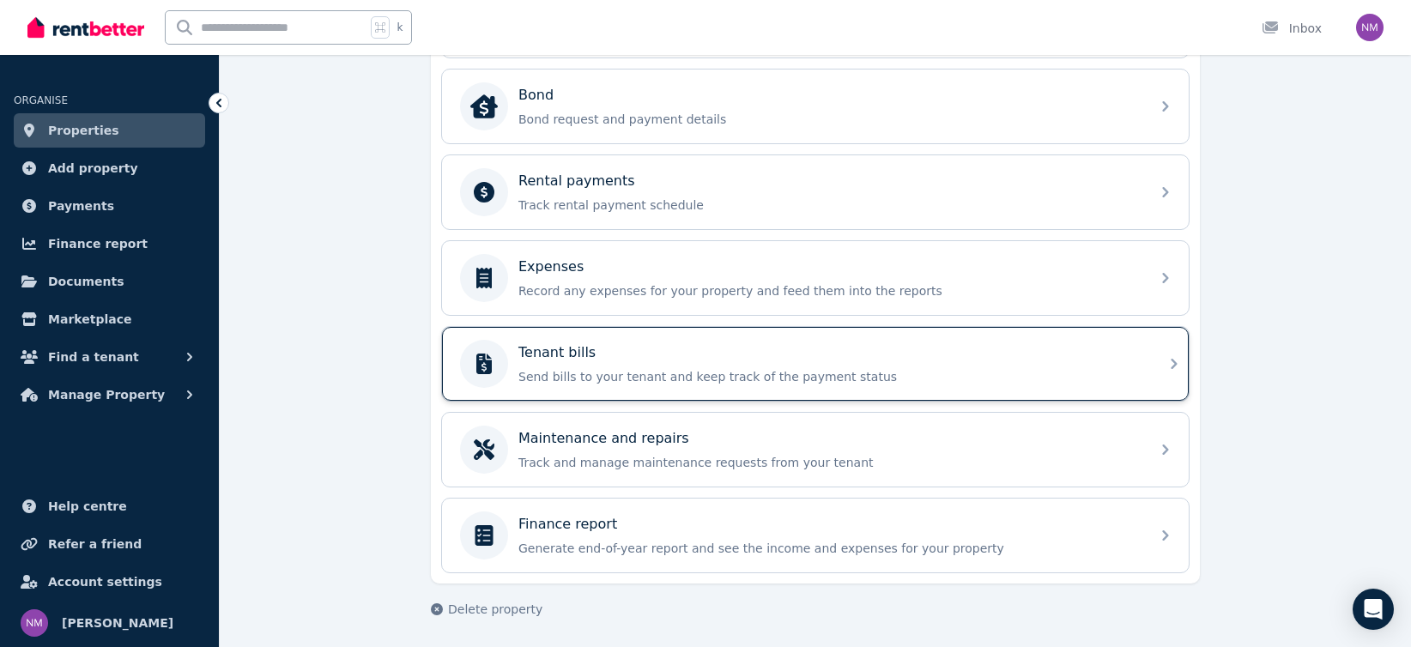
scroll to position [775, 0]
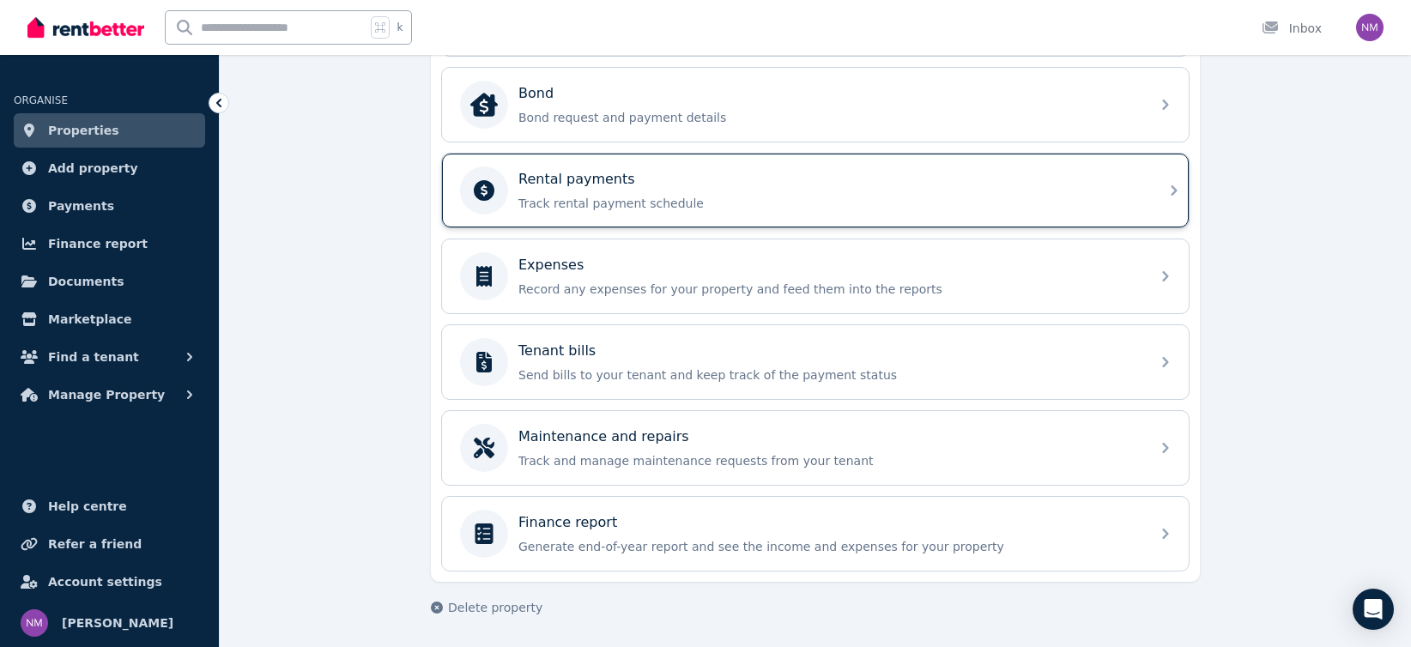
click at [884, 221] on div "Rental payments Track rental payment schedule" at bounding box center [815, 191] width 747 height 74
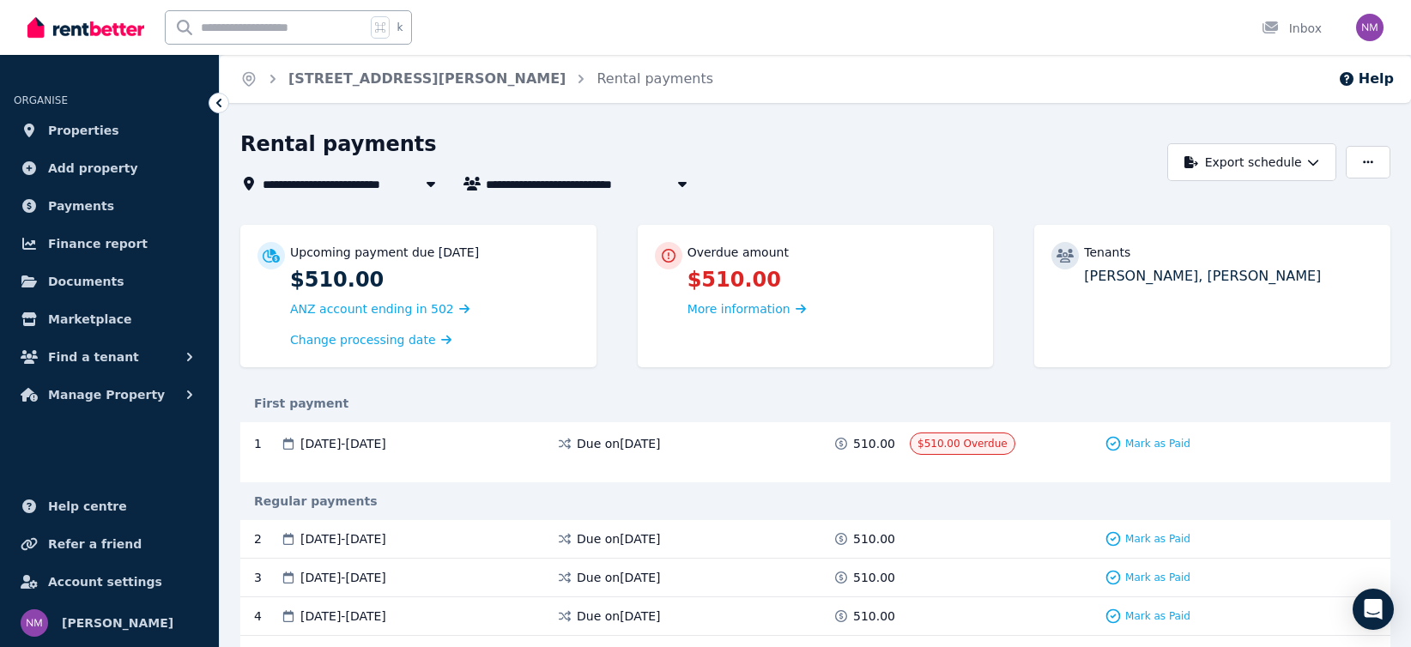
click at [681, 180] on icon "button" at bounding box center [682, 184] width 17 height 14
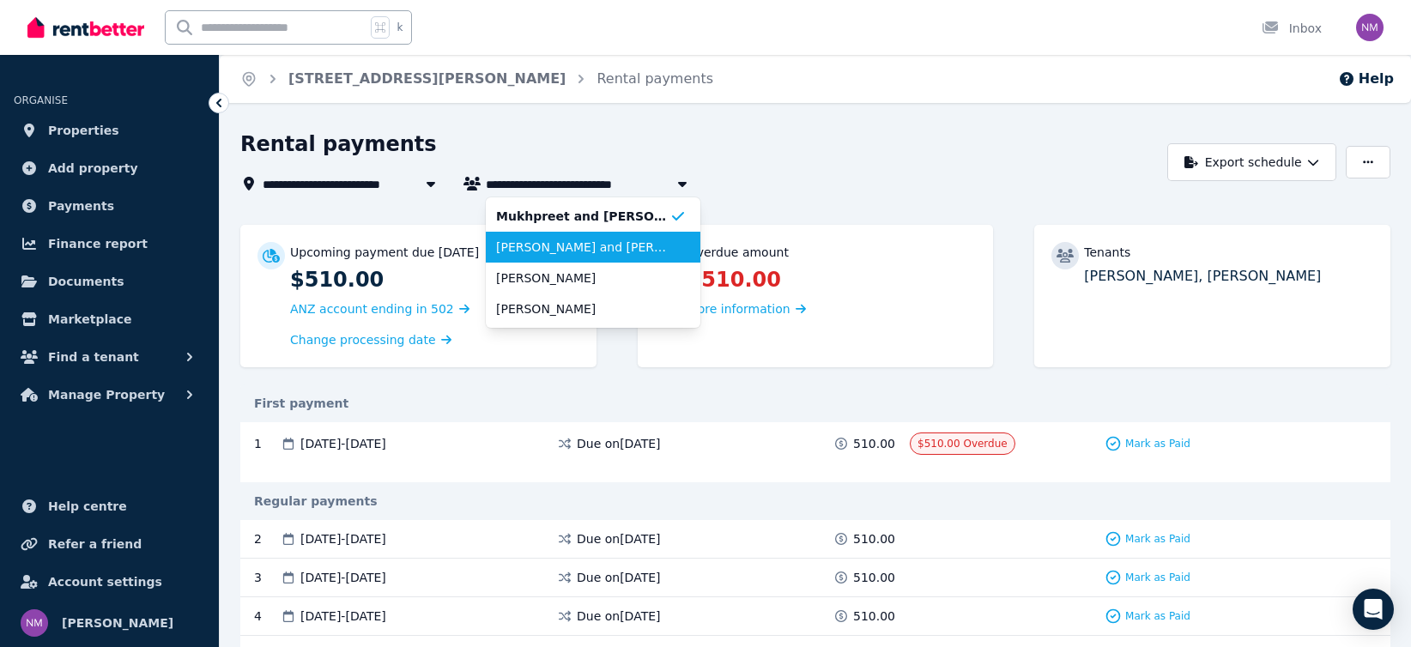
click at [618, 246] on span "[PERSON_NAME] and [PERSON_NAME]" at bounding box center [582, 247] width 173 height 17
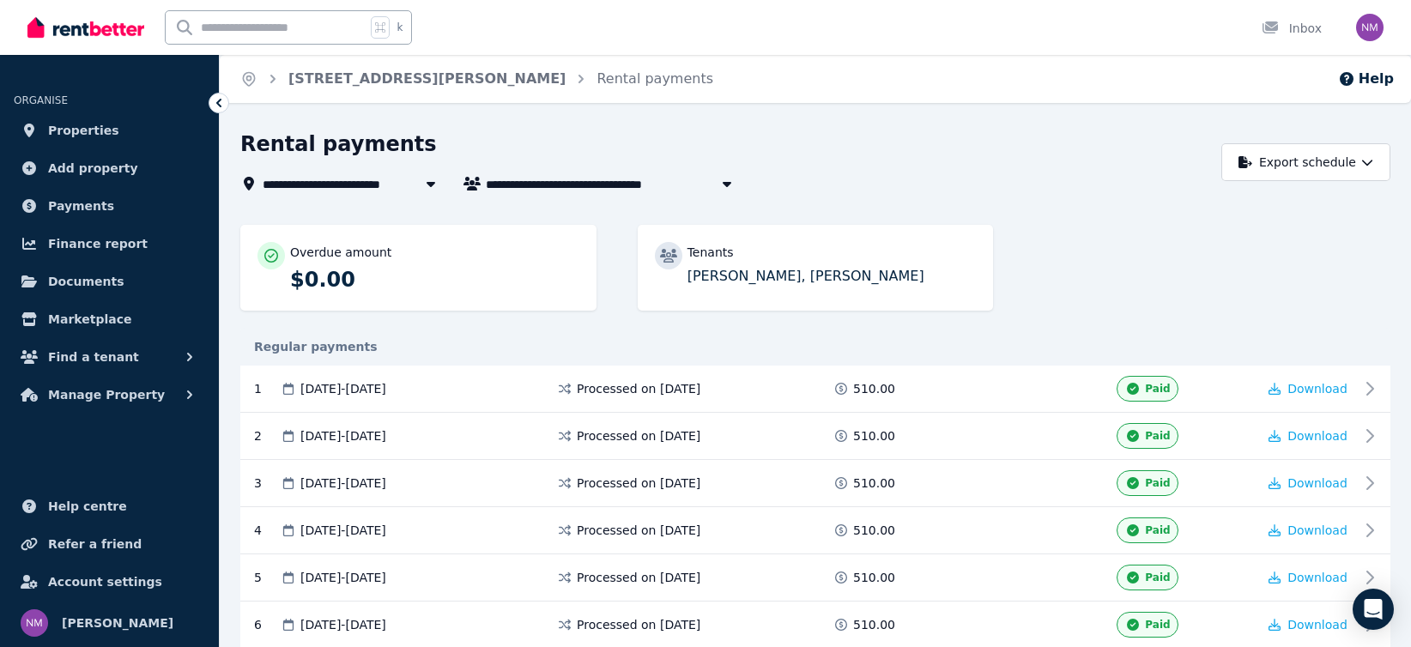
click at [426, 179] on icon at bounding box center [430, 184] width 17 height 14
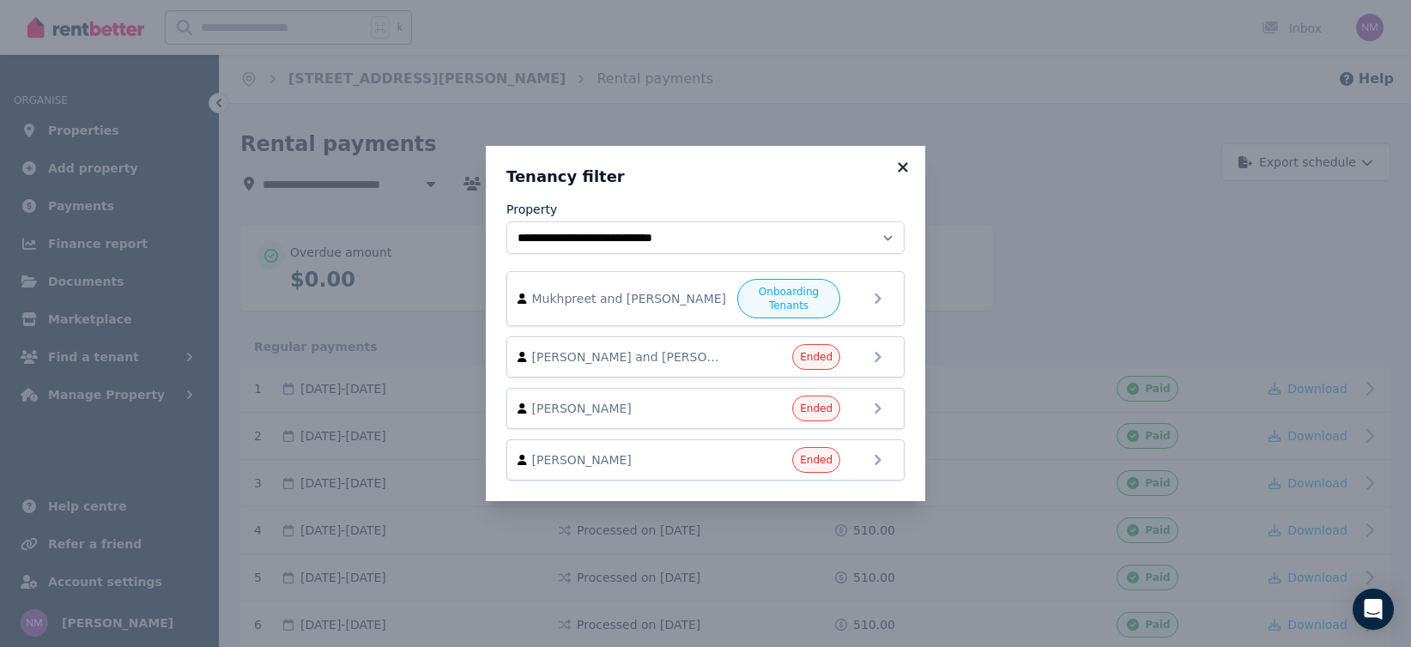
click at [904, 163] on icon at bounding box center [902, 167] width 17 height 15
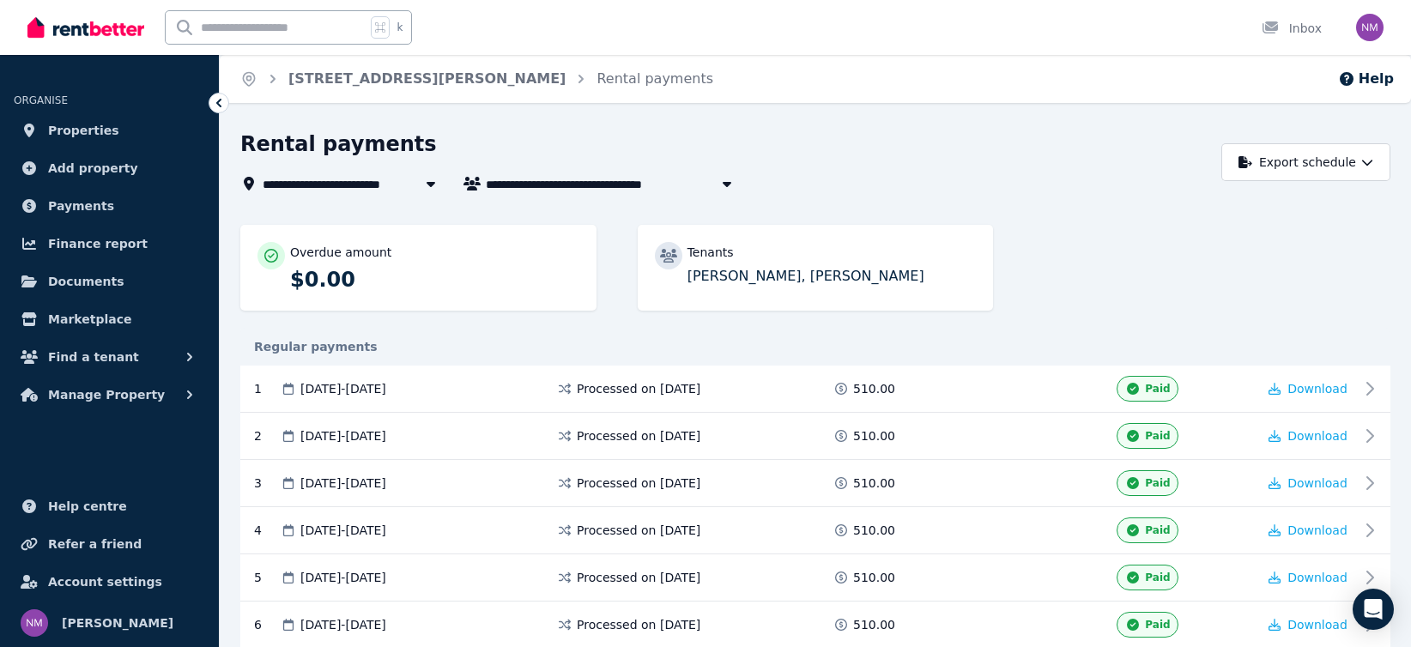
click at [731, 185] on icon "button" at bounding box center [726, 184] width 17 height 14
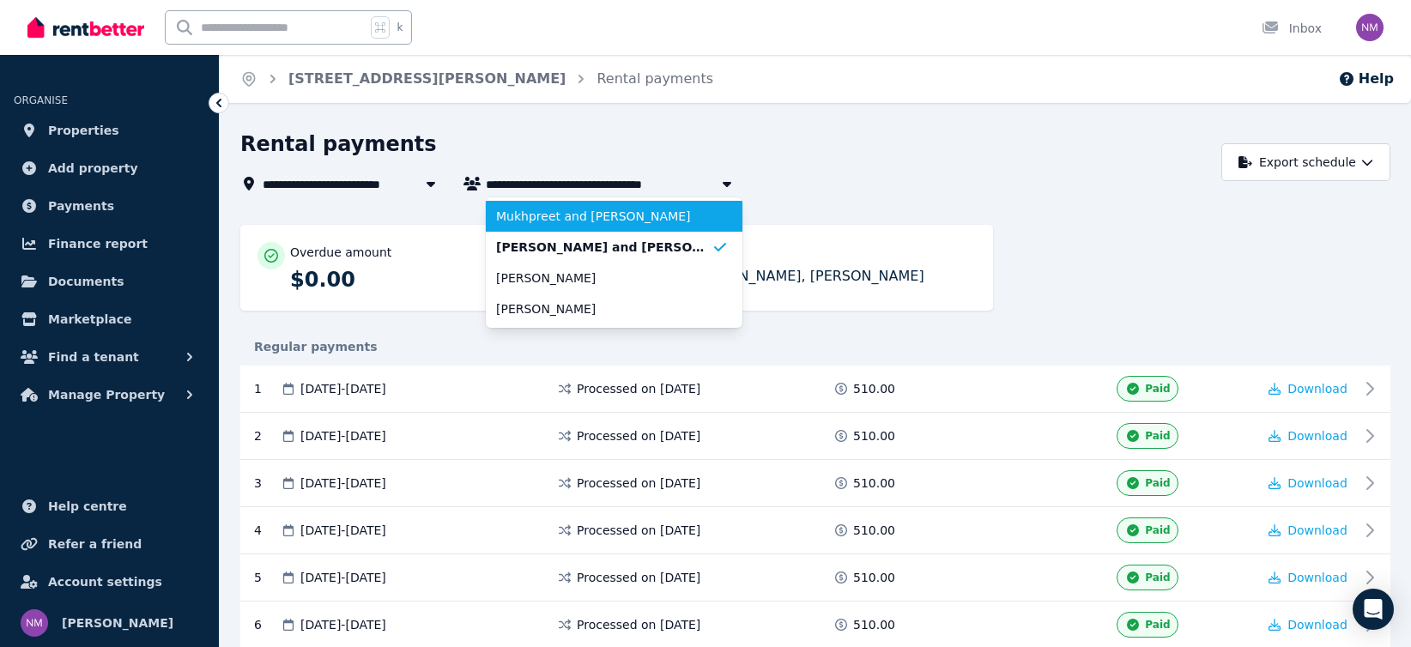
click at [666, 209] on span "Mukhpreet and [PERSON_NAME]" at bounding box center [603, 216] width 215 height 17
type input "**********"
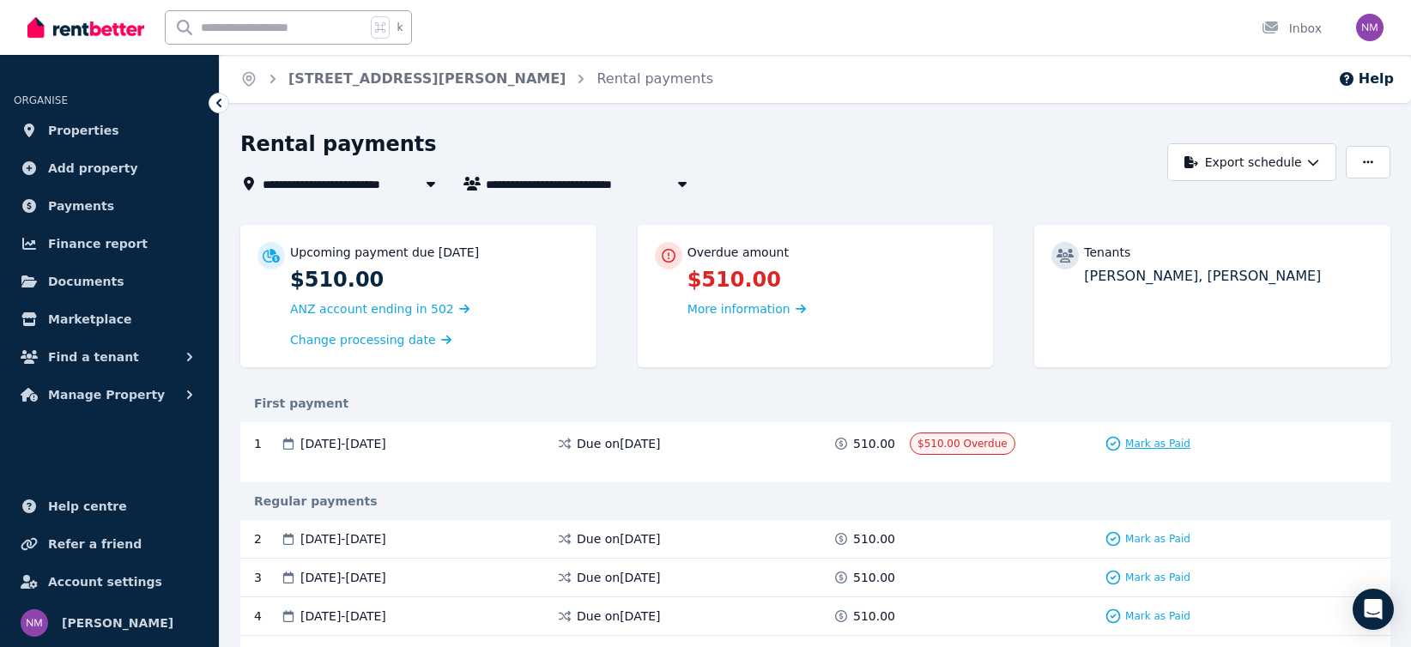
click at [1143, 444] on span "Mark as Paid" at bounding box center [1157, 444] width 65 height 14
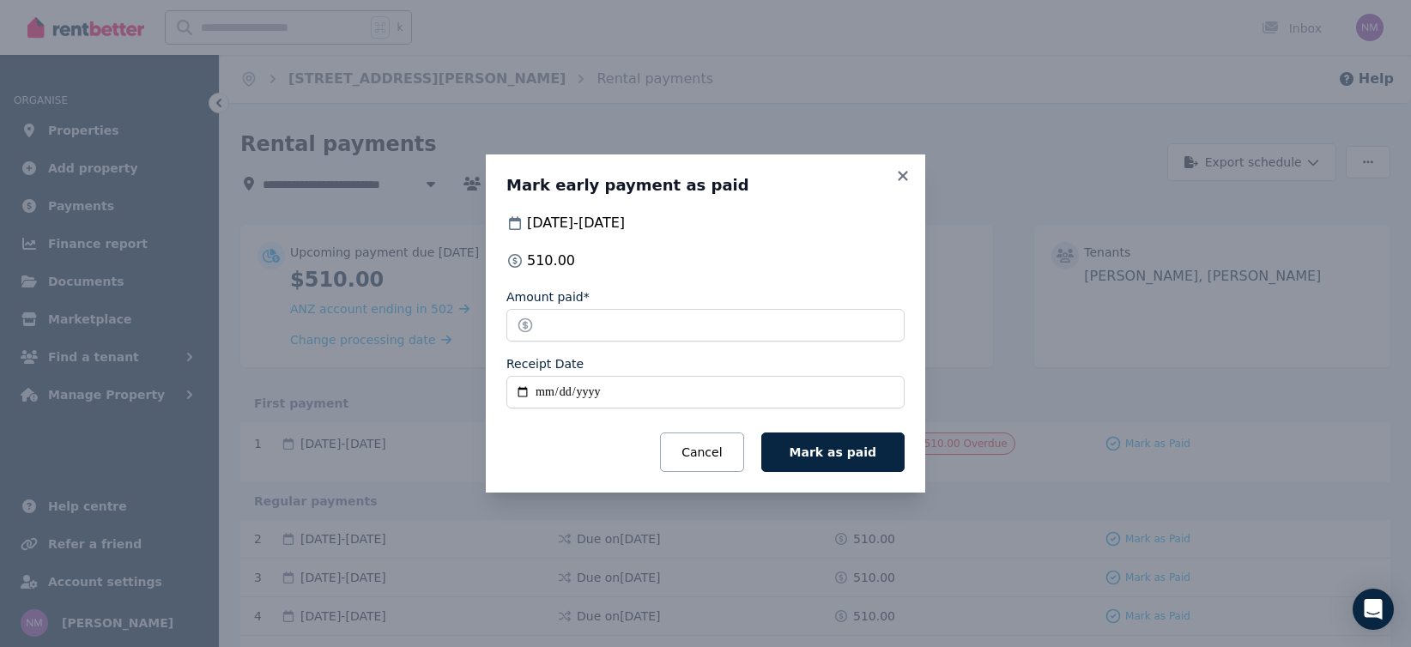
click at [522, 391] on input "Receipt Date" at bounding box center [705, 392] width 398 height 33
type input "**********"
click at [800, 456] on button "Mark as paid" at bounding box center [832, 452] width 143 height 39
